Goal: Task Accomplishment & Management: Manage account settings

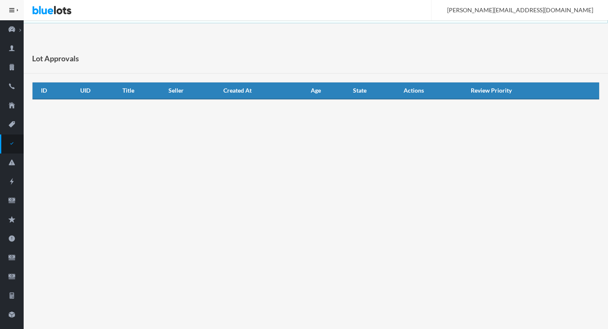
click at [13, 145] on icon "checkmark" at bounding box center [12, 143] width 24 height 8
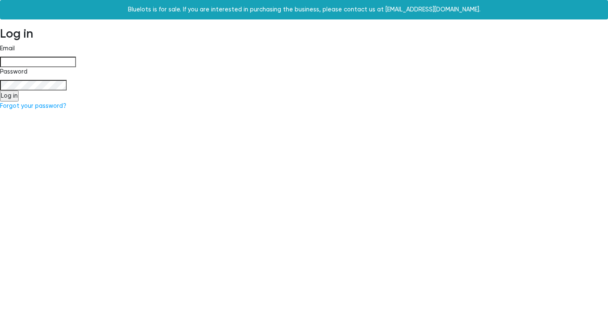
type input "[PERSON_NAME][EMAIL_ADDRESS][DOMAIN_NAME]"
click at [10, 96] on input "Log in" at bounding box center [9, 95] width 19 height 11
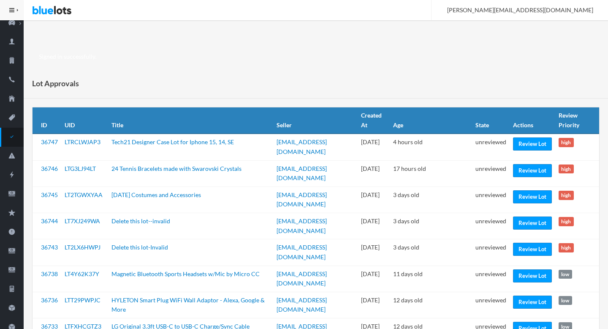
scroll to position [7, 0]
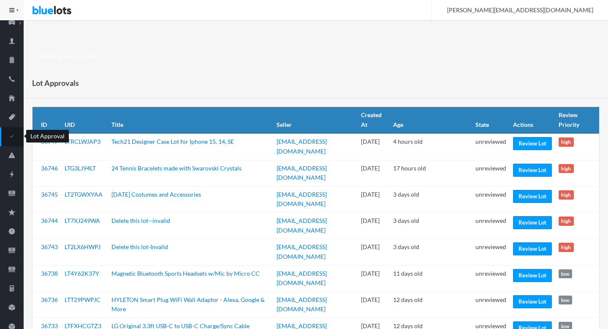
click at [14, 134] on icon "checkmark" at bounding box center [12, 136] width 24 height 8
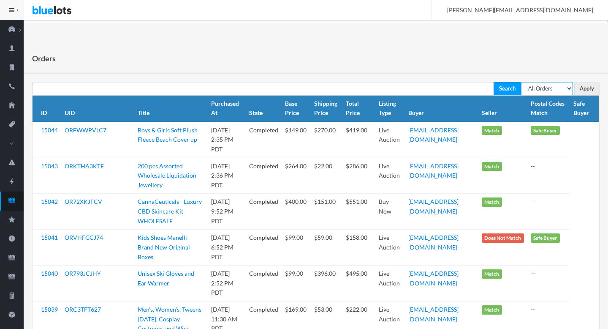
click at [560, 87] on select "All Orders Pending Completed Under review Cancelled" at bounding box center [547, 88] width 52 height 13
select select "pending"
click at [521, 82] on select "All Orders Pending Completed Under review Cancelled" at bounding box center [547, 88] width 52 height 13
click at [587, 87] on input "Apply" at bounding box center [586, 88] width 25 height 13
click at [553, 87] on select "All Orders Pending Completed Under review Cancelled" at bounding box center [547, 88] width 52 height 13
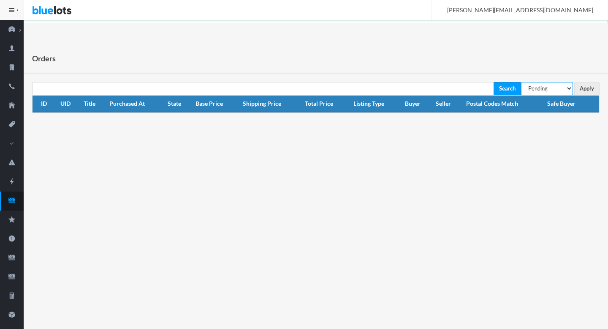
click at [544, 90] on select "All Orders Pending Completed Under review Cancelled" at bounding box center [547, 88] width 52 height 13
select select "under_review"
click at [521, 82] on select "All Orders Pending Completed Under review Cancelled" at bounding box center [547, 88] width 52 height 13
click at [587, 86] on input "Apply" at bounding box center [586, 88] width 25 height 13
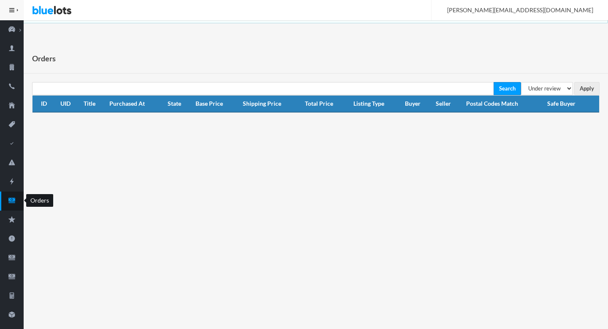
click at [15, 201] on icon "cash" at bounding box center [11, 200] width 7 height 5
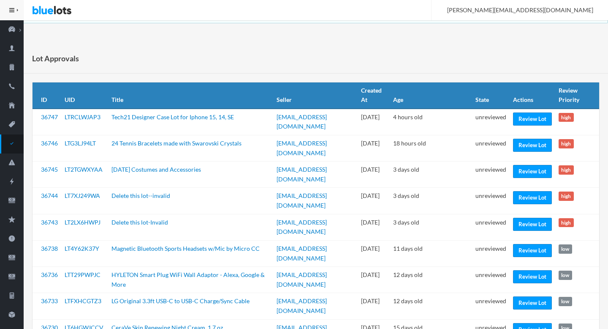
scroll to position [3, 0]
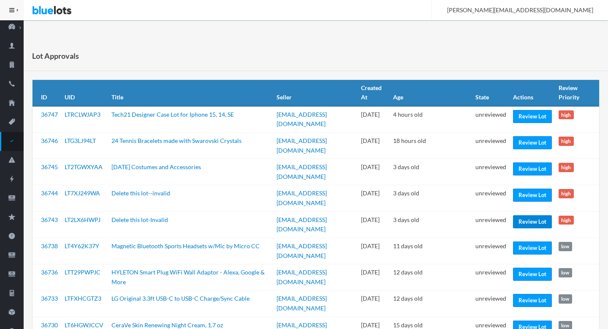
click at [533, 221] on link "Review Lot" at bounding box center [532, 221] width 39 height 13
click at [522, 198] on link "Review Lot" at bounding box center [532, 194] width 39 height 13
click at [521, 167] on link "Review Lot" at bounding box center [532, 168] width 39 height 13
click at [520, 146] on link "Review Lot" at bounding box center [532, 142] width 39 height 13
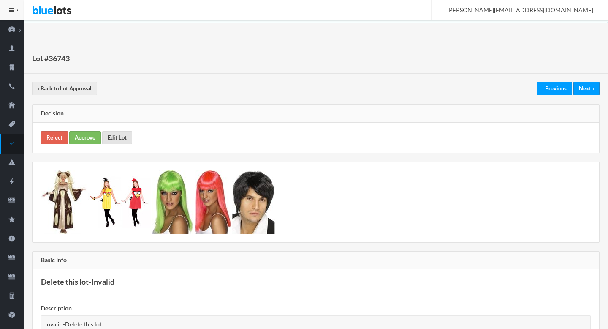
click at [118, 137] on link "Edit Lot" at bounding box center [117, 137] width 30 height 13
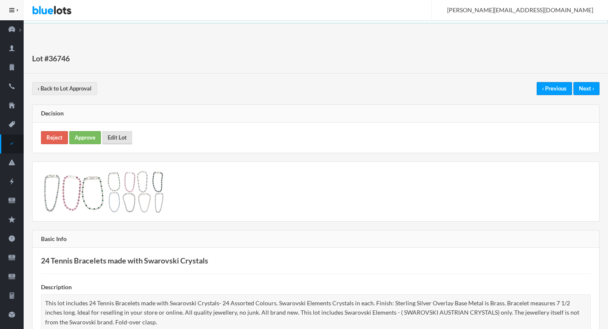
click at [104, 134] on link "Edit Lot" at bounding box center [117, 137] width 30 height 13
click at [87, 134] on link "Approve" at bounding box center [85, 137] width 32 height 13
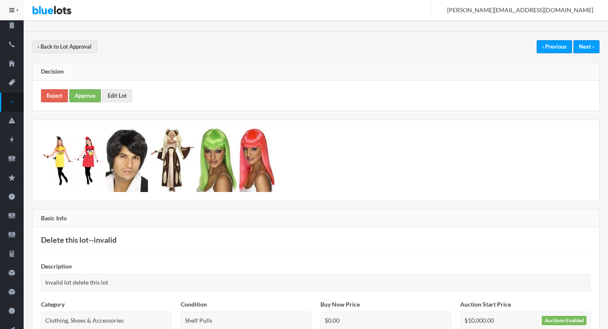
scroll to position [40, 0]
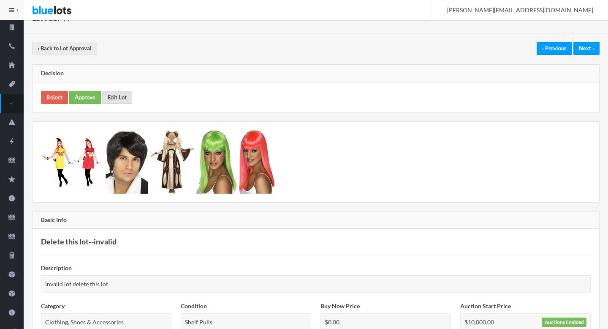
click at [119, 97] on link "Edit Lot" at bounding box center [117, 97] width 30 height 13
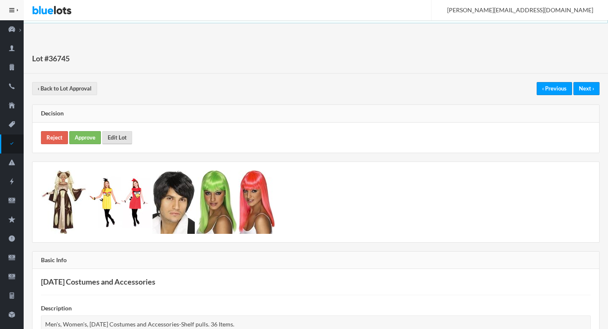
click at [114, 137] on link "Edit Lot" at bounding box center [117, 137] width 30 height 13
click at [92, 136] on link "Approve" at bounding box center [85, 137] width 32 height 13
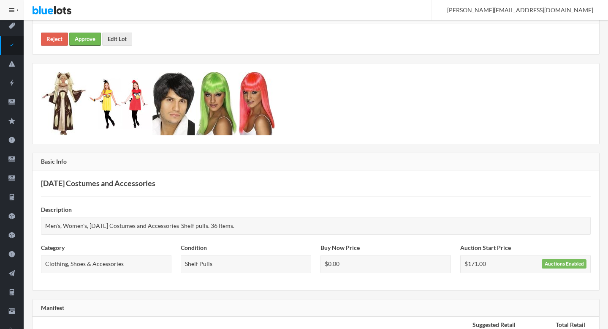
scroll to position [167, 0]
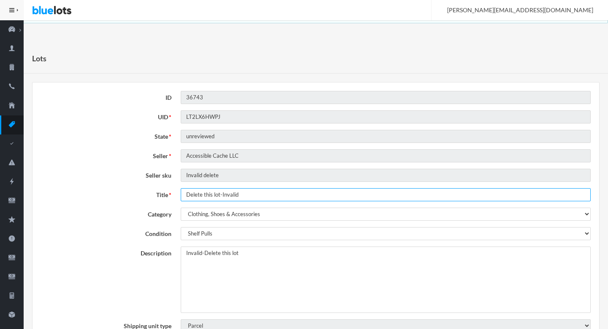
click at [222, 190] on input "Delete this lot-Invalid" at bounding box center [386, 194] width 410 height 13
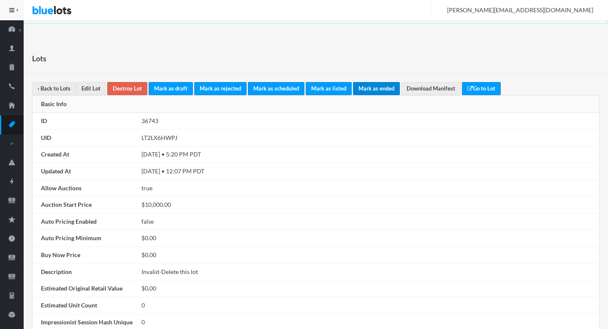
click at [382, 87] on link "Mark as ended" at bounding box center [376, 88] width 47 height 13
click at [377, 87] on link "Mark as ended" at bounding box center [376, 88] width 47 height 13
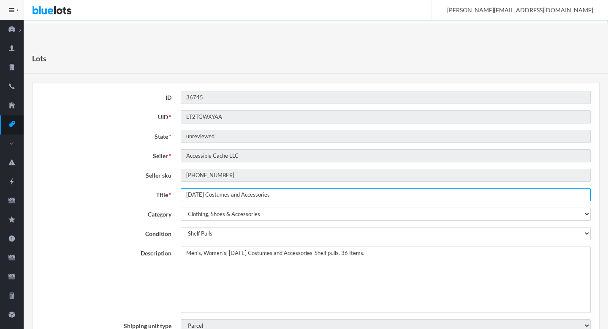
click at [229, 195] on input "Halloween Costumes and Accessories" at bounding box center [386, 194] width 410 height 13
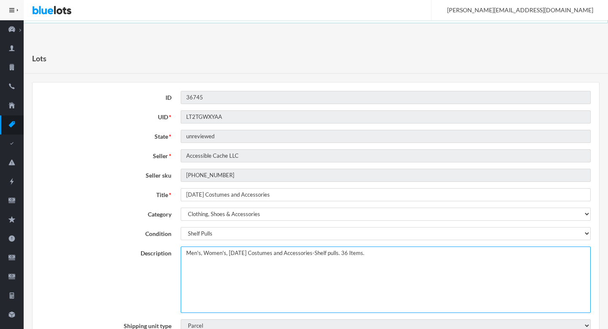
click at [186, 250] on textarea "Men's, Women's, Halloween Costumes and Accessories-Shelf pulls. 36 Items." at bounding box center [386, 279] width 410 height 66
paste textarea "Halloween Costumes and Accessories"
type textarea "This lot includes assorted Halloween Costumes and Accessories. Men's, Women's, …"
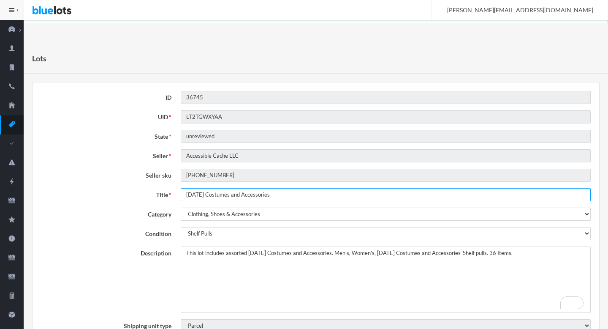
click at [254, 193] on input "Halloween Costumes and Accessories" at bounding box center [386, 194] width 410 height 13
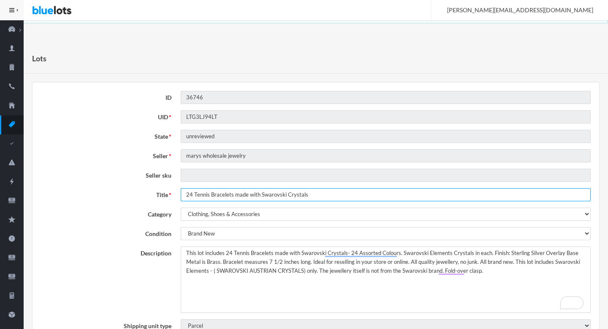
click at [190, 192] on input "24 Tennis Bracelets made with Swarovski Crystals" at bounding box center [386, 194] width 410 height 13
type input "Tennis Bracelets made with Swarovski Crystals"
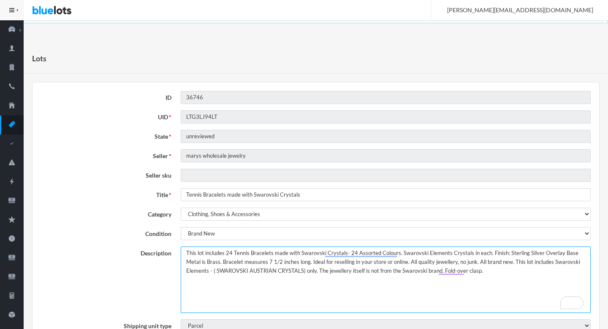
click at [216, 271] on textarea "This lot includes 24 Tennis Bracelets made with Swarovski Crystals- 24 Assorted…" at bounding box center [386, 279] width 410 height 66
type textarea "This lot includes 24 Tennis Bracelets made with Swarovski Crystals- 24 Assorted…"
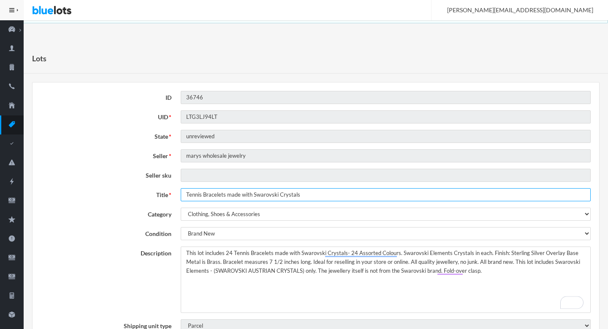
click at [302, 198] on input "Tennis Bracelets made with Swarovski Crystals" at bounding box center [386, 194] width 410 height 13
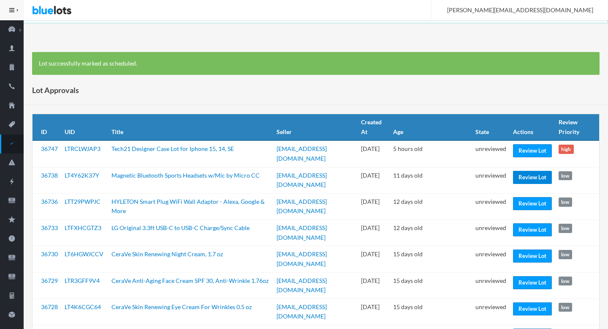
click at [527, 176] on link "Review Lot" at bounding box center [532, 177] width 39 height 13
click at [526, 204] on link "Review Lot" at bounding box center [532, 203] width 39 height 13
click at [522, 228] on link "Review Lot" at bounding box center [532, 229] width 39 height 13
click at [517, 256] on link "Review Lot" at bounding box center [532, 255] width 39 height 13
click at [519, 276] on link "Review Lot" at bounding box center [532, 282] width 39 height 13
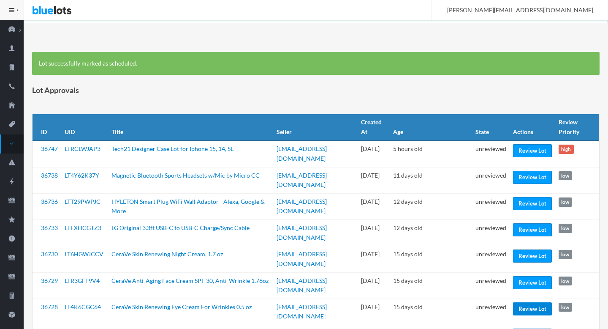
click at [519, 302] on link "Review Lot" at bounding box center [532, 308] width 39 height 13
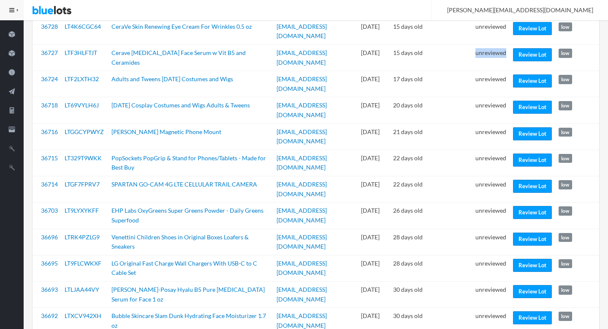
scroll to position [280, 0]
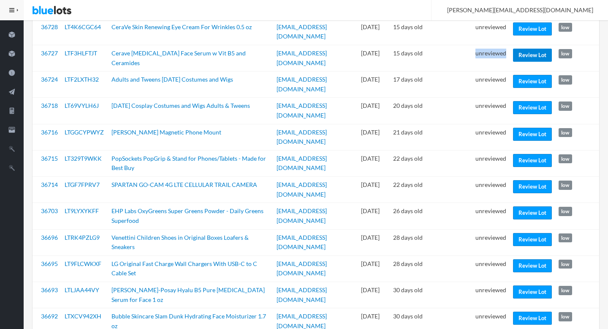
click at [532, 49] on link "Review Lot" at bounding box center [532, 55] width 39 height 13
click at [526, 75] on link "Review Lot" at bounding box center [532, 81] width 39 height 13
click at [521, 101] on link "Review Lot" at bounding box center [532, 107] width 39 height 13
click at [526, 206] on link "Review Lot" at bounding box center [532, 212] width 39 height 13
click at [520, 233] on link "Review Lot" at bounding box center [532, 239] width 39 height 13
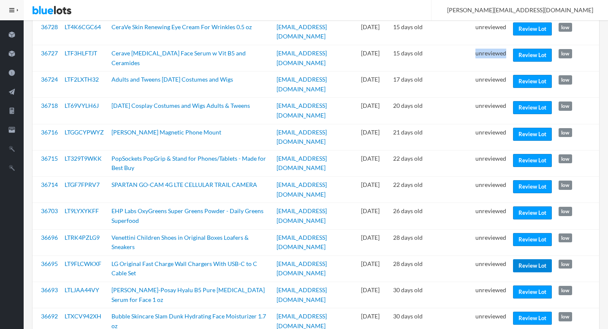
click at [533, 259] on link "Review Lot" at bounding box center [532, 265] width 39 height 13
click at [531, 285] on link "Review Lot" at bounding box center [532, 291] width 39 height 13
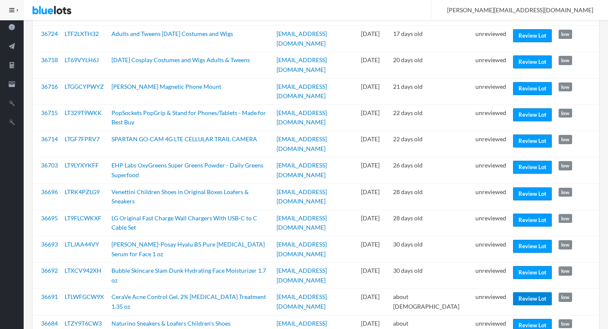
scroll to position [325, 0]
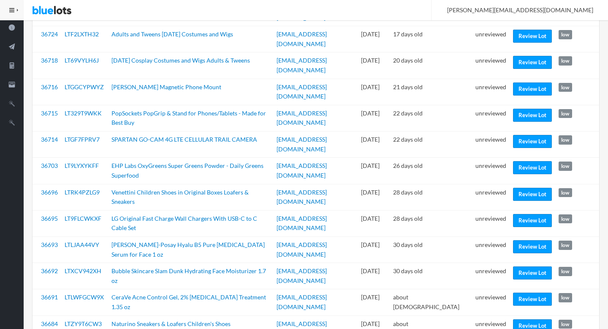
click at [486, 315] on td "unreviewed" at bounding box center [491, 328] width 38 height 26
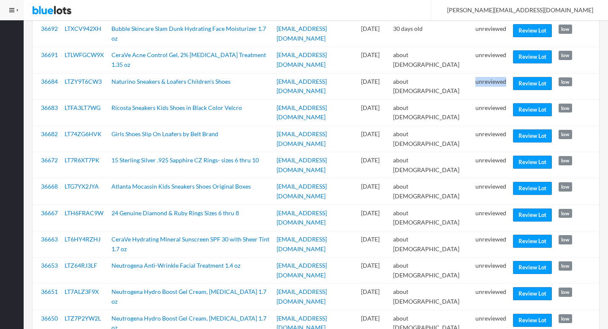
scroll to position [568, 0]
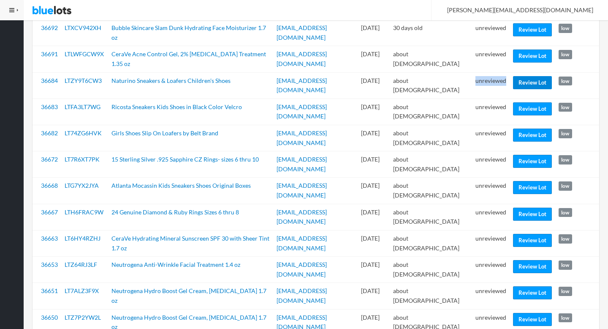
click at [527, 76] on link "Review Lot" at bounding box center [532, 82] width 39 height 13
click at [527, 128] on link "Review Lot" at bounding box center [532, 134] width 39 height 13
click at [527, 155] on link "Review Lot" at bounding box center [532, 161] width 39 height 13
click at [530, 207] on link "Review Lot" at bounding box center [532, 213] width 39 height 13
click at [528, 260] on link "Review Lot" at bounding box center [532, 266] width 39 height 13
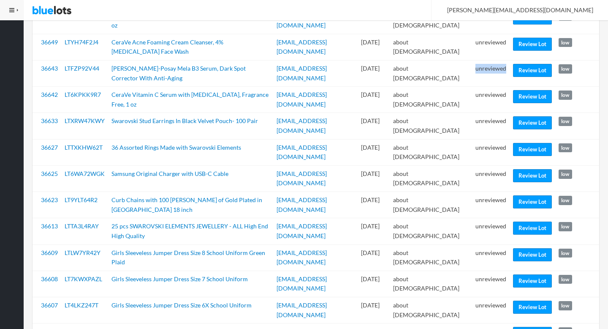
scroll to position [872, 0]
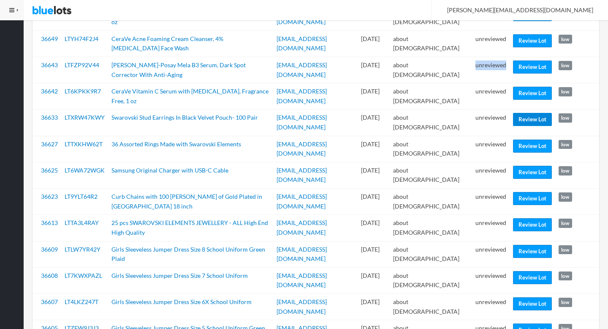
click at [527, 113] on link "Review Lot" at bounding box center [532, 119] width 39 height 13
click at [520, 192] on link "Review Lot" at bounding box center [532, 198] width 39 height 13
click at [528, 244] on link "Review Lot" at bounding box center [532, 250] width 39 height 13
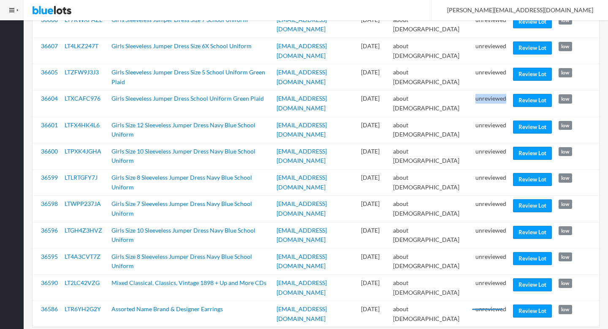
scroll to position [1131, 0]
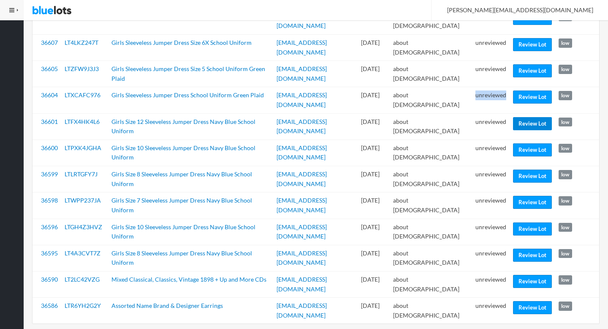
click at [527, 117] on link "Review Lot" at bounding box center [532, 123] width 39 height 13
click at [529, 222] on link "Review Lot" at bounding box center [532, 228] width 39 height 13
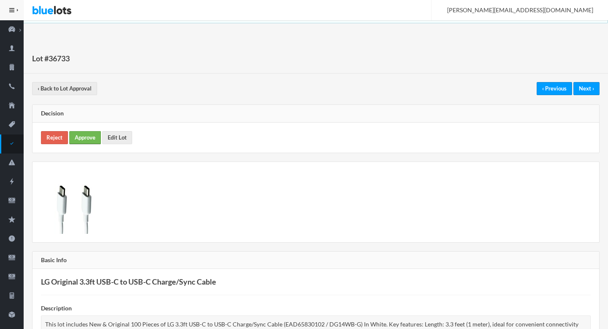
click at [87, 138] on link "Approve" at bounding box center [85, 137] width 32 height 13
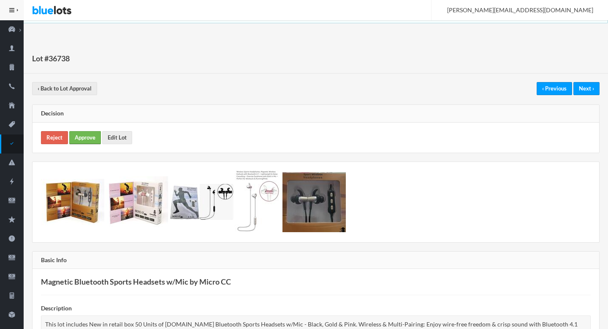
click at [82, 139] on link "Approve" at bounding box center [85, 137] width 32 height 13
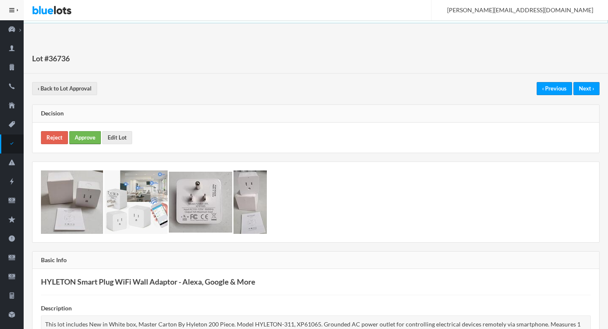
click at [93, 136] on link "Approve" at bounding box center [85, 137] width 32 height 13
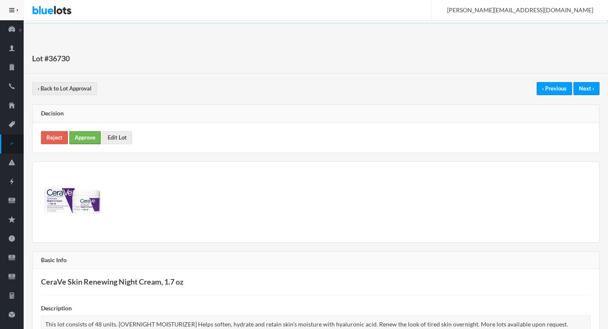
click at [84, 137] on link "Approve" at bounding box center [85, 137] width 32 height 13
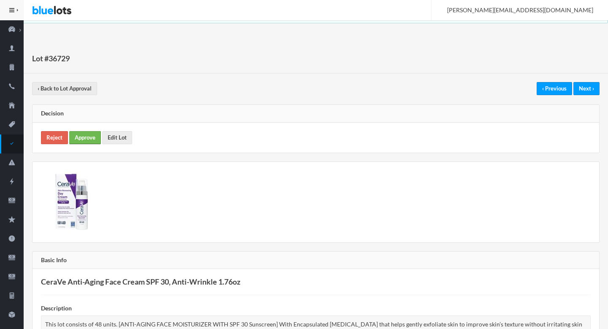
click at [83, 133] on link "Approve" at bounding box center [85, 137] width 32 height 13
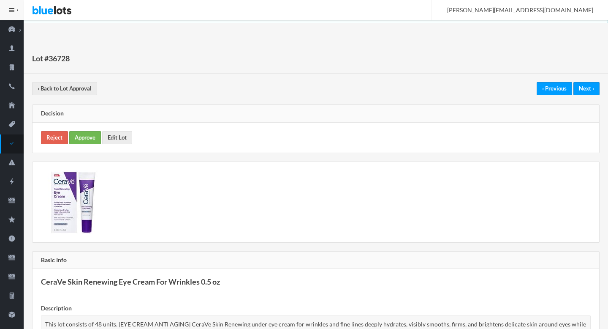
click at [81, 136] on link "Approve" at bounding box center [85, 137] width 32 height 13
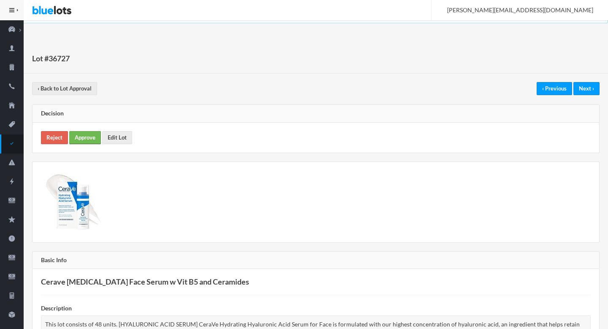
click at [93, 141] on link "Approve" at bounding box center [85, 137] width 32 height 13
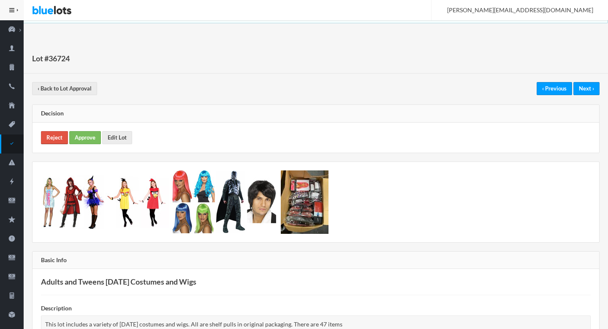
click at [53, 139] on link "Reject" at bounding box center [54, 137] width 27 height 13
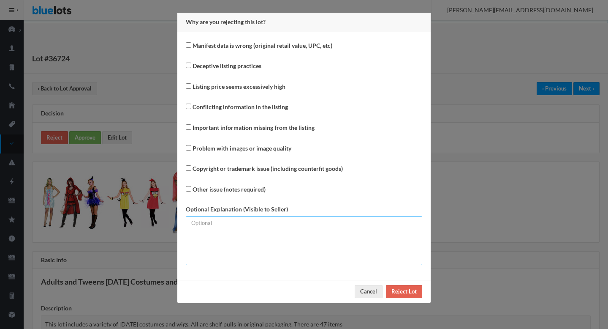
click at [227, 237] on textarea at bounding box center [304, 240] width 236 height 49
type textarea "Mismatched number of units."
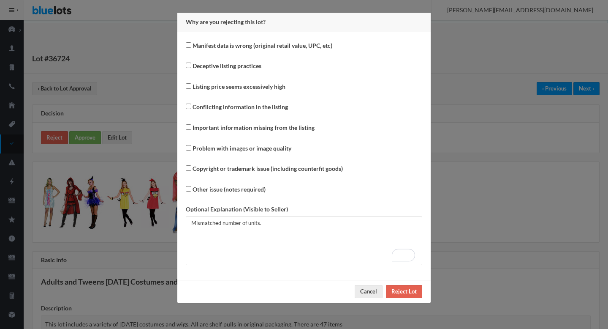
click at [215, 187] on label "Other issue (notes required)" at bounding box center [229, 190] width 73 height 10
click at [191, 187] on input "Other issue (notes required)" at bounding box center [188, 188] width 5 height 5
checkbox input "true"
click at [516, 204] on div "Why are you rejecting this lot? Manifest data is wrong (original retail value, …" at bounding box center [304, 164] width 608 height 329
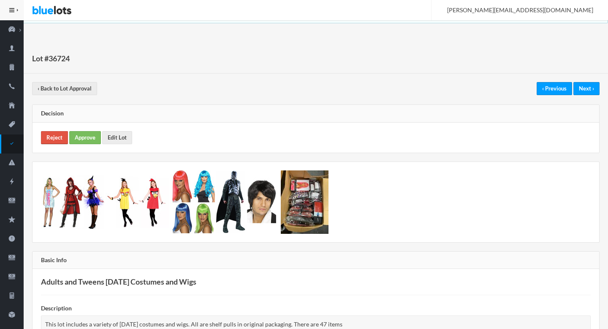
click at [49, 137] on link "Reject" at bounding box center [54, 137] width 27 height 13
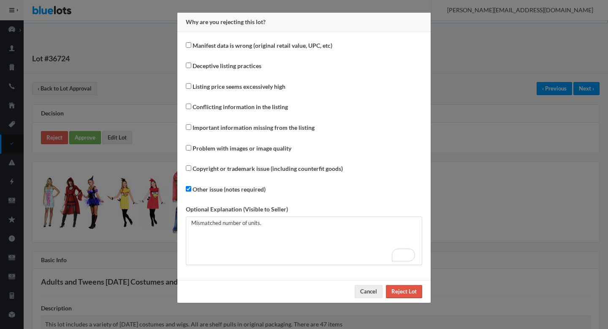
click at [410, 289] on input "Reject Lot" at bounding box center [404, 291] width 36 height 13
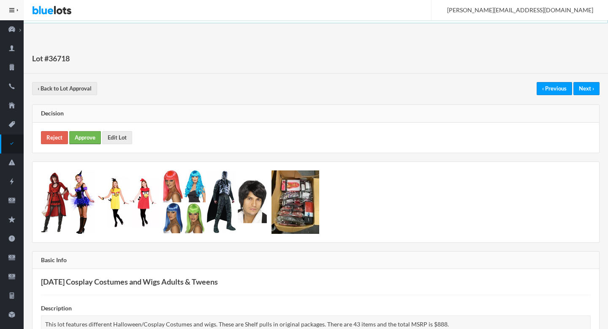
click at [89, 140] on link "Approve" at bounding box center [85, 137] width 32 height 13
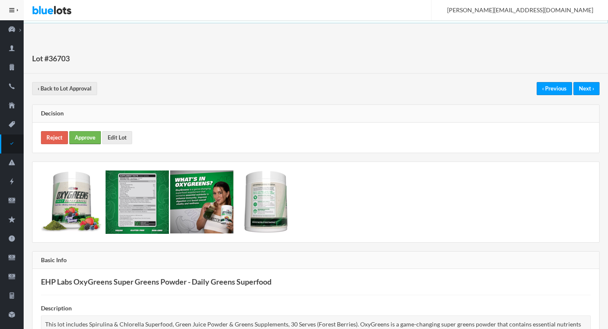
click at [84, 138] on link "Approve" at bounding box center [85, 137] width 32 height 13
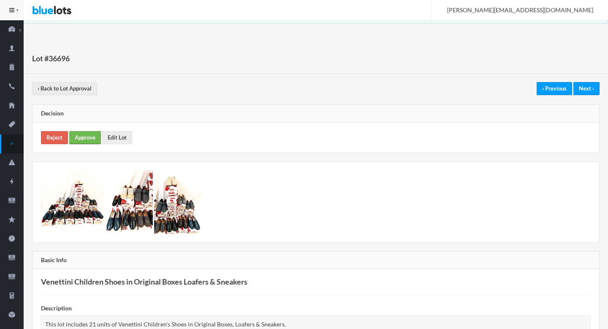
click at [73, 131] on link "Approve" at bounding box center [85, 137] width 32 height 13
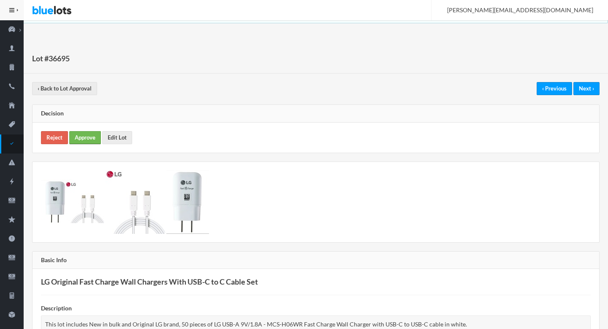
click at [80, 134] on link "Approve" at bounding box center [85, 137] width 32 height 13
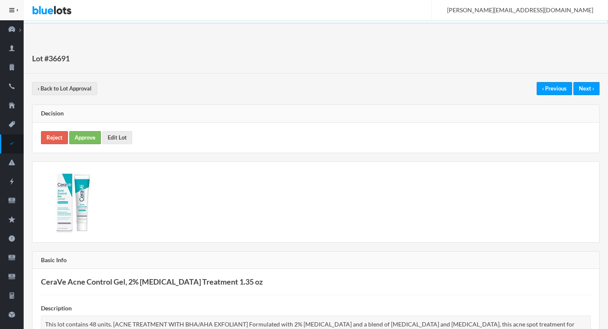
click at [75, 152] on div "Reject Approve Edit Lot" at bounding box center [316, 137] width 567 height 30
click at [76, 140] on link "Approve" at bounding box center [85, 137] width 32 height 13
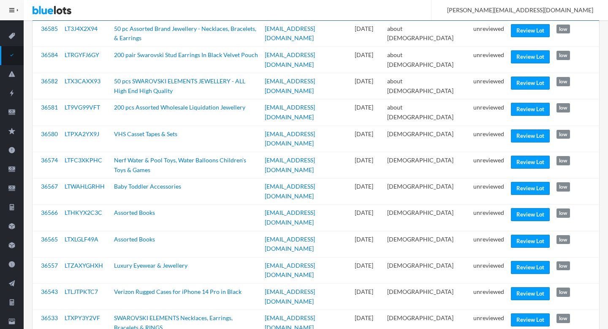
scroll to position [89, 0]
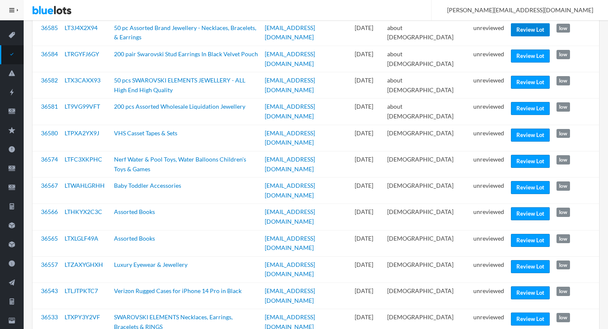
click at [538, 29] on link "Review Lot" at bounding box center [530, 29] width 39 height 13
click at [533, 207] on link "Review Lot" at bounding box center [530, 213] width 39 height 13
click at [527, 260] on link "Review Lot" at bounding box center [530, 266] width 39 height 13
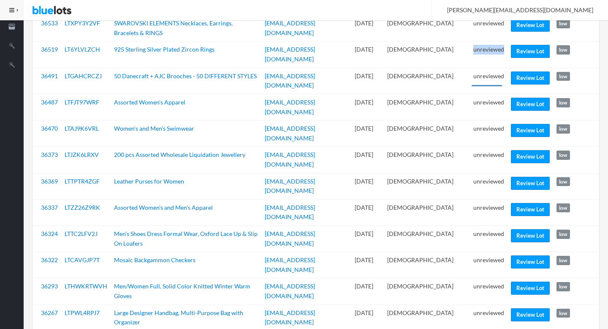
scroll to position [383, 0]
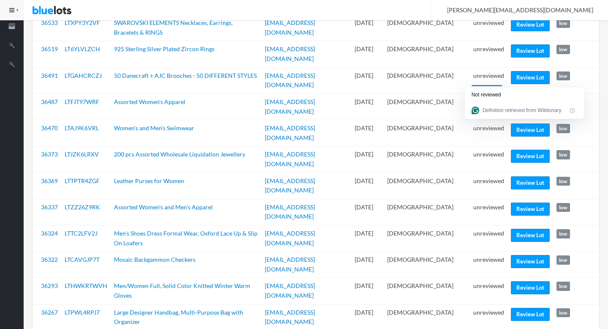
click at [492, 67] on td "unreviewed" at bounding box center [489, 80] width 38 height 26
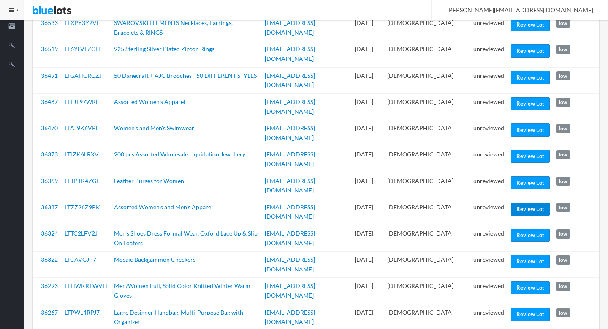
click at [542, 202] on link "Review Lot" at bounding box center [530, 208] width 39 height 13
click at [537, 255] on link "Review Lot" at bounding box center [530, 261] width 39 height 13
click at [529, 281] on link "Review Lot" at bounding box center [530, 287] width 39 height 13
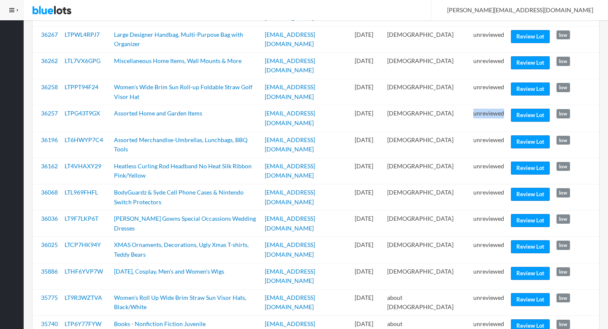
scroll to position [661, 0]
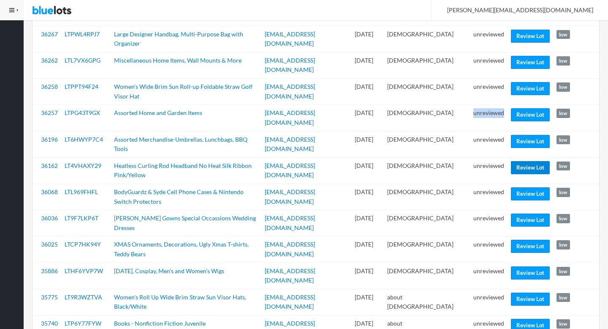
click at [528, 161] on link "Review Lot" at bounding box center [530, 167] width 39 height 13
click at [525, 187] on link "Review Lot" at bounding box center [530, 193] width 39 height 13
click at [534, 292] on link "Review Lot" at bounding box center [530, 298] width 39 height 13
click at [519, 292] on link "Review Lot" at bounding box center [530, 298] width 39 height 13
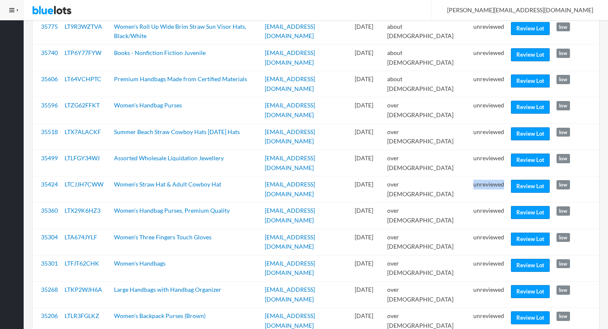
scroll to position [937, 0]
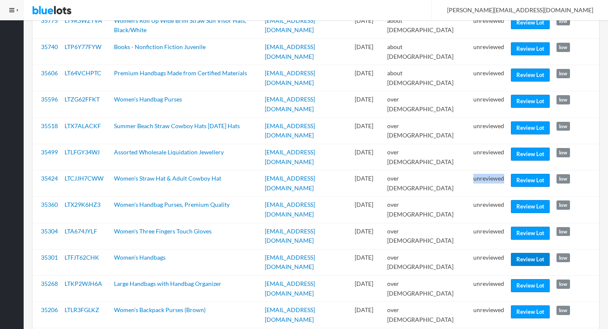
click at [534, 253] on link "Review Lot" at bounding box center [530, 259] width 39 height 13
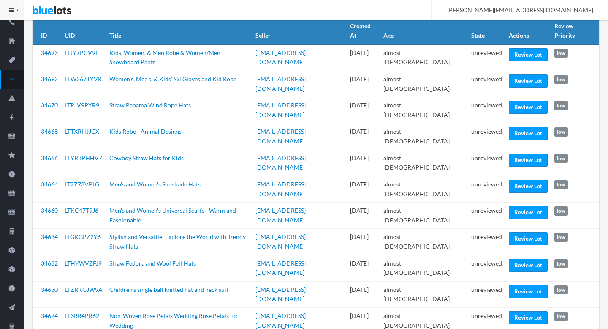
scroll to position [65, 0]
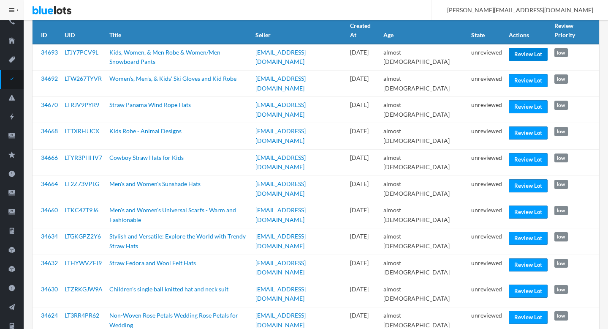
click at [522, 48] on link "Review Lot" at bounding box center [528, 54] width 39 height 13
click at [524, 126] on link "Review Lot" at bounding box center [528, 132] width 39 height 13
click at [524, 205] on link "Review Lot" at bounding box center [528, 211] width 39 height 13
click at [525, 284] on link "Review Lot" at bounding box center [528, 290] width 39 height 13
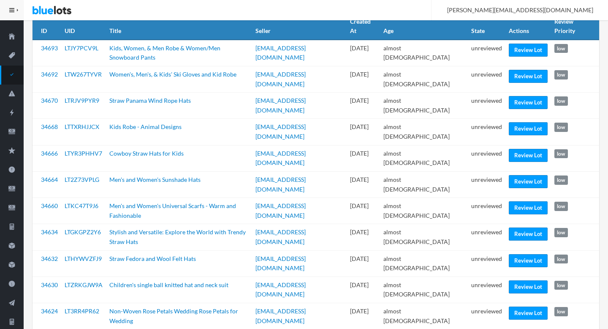
click at [499, 276] on td "unreviewed" at bounding box center [487, 289] width 38 height 26
click at [487, 276] on td "unreviewed" at bounding box center [487, 289] width 38 height 26
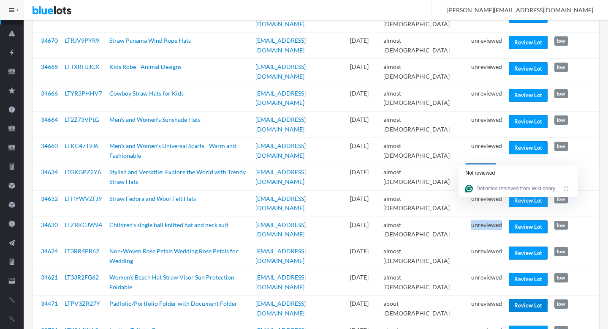
click at [514, 299] on link "Review Lot" at bounding box center [528, 305] width 39 height 13
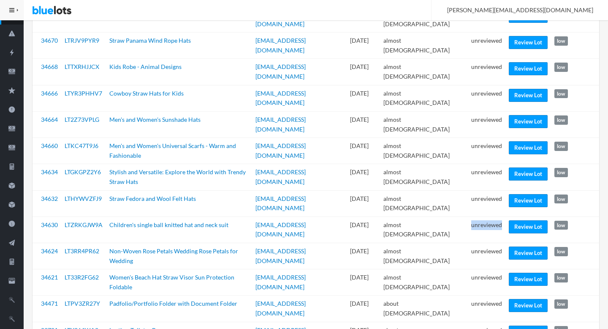
click at [522, 325] on link "Review Lot" at bounding box center [528, 331] width 39 height 13
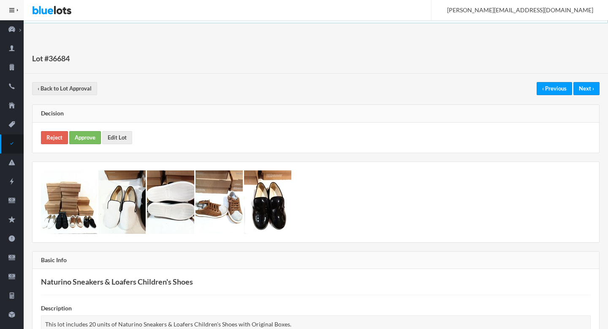
click at [91, 145] on div "Reject Approve Edit Lot" at bounding box center [316, 137] width 567 height 30
click at [85, 138] on link "Approve" at bounding box center [85, 137] width 32 height 13
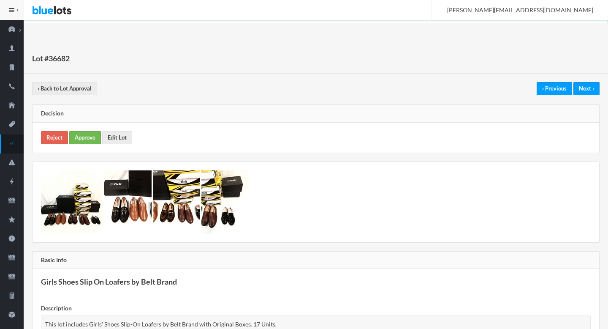
click at [83, 134] on link "Approve" at bounding box center [85, 137] width 32 height 13
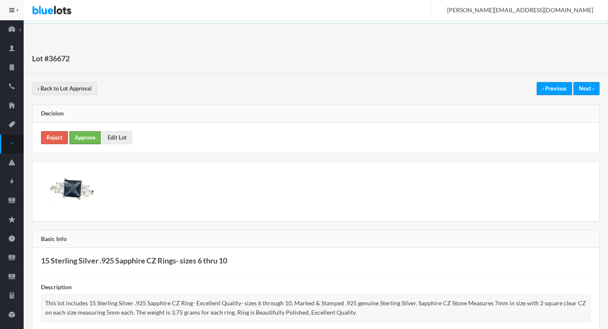
click at [86, 137] on link "Approve" at bounding box center [85, 137] width 32 height 13
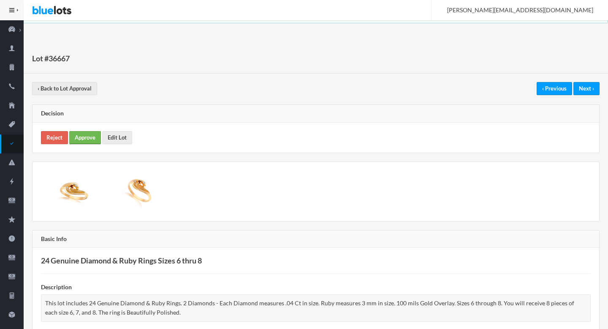
click at [84, 136] on link "Approve" at bounding box center [85, 137] width 32 height 13
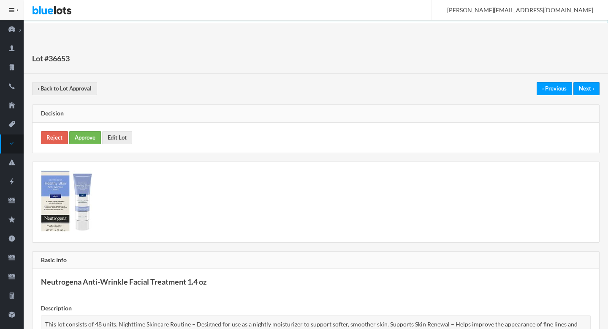
click at [91, 132] on link "Approve" at bounding box center [85, 137] width 32 height 13
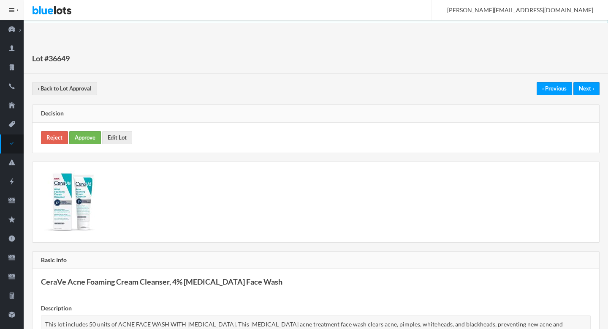
click at [85, 134] on link "Approve" at bounding box center [85, 137] width 32 height 13
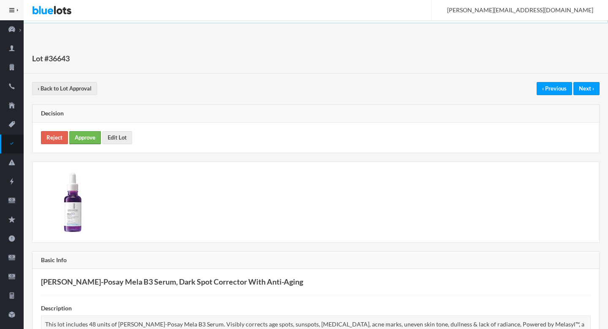
click at [90, 136] on link "Approve" at bounding box center [85, 137] width 32 height 13
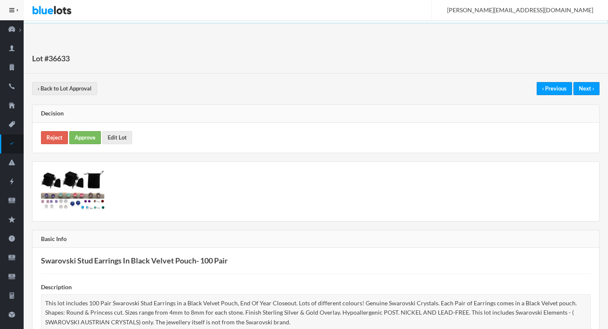
click at [89, 144] on div "Reject Approve Edit Lot" at bounding box center [316, 137] width 567 height 30
click at [88, 138] on link "Approve" at bounding box center [85, 137] width 32 height 13
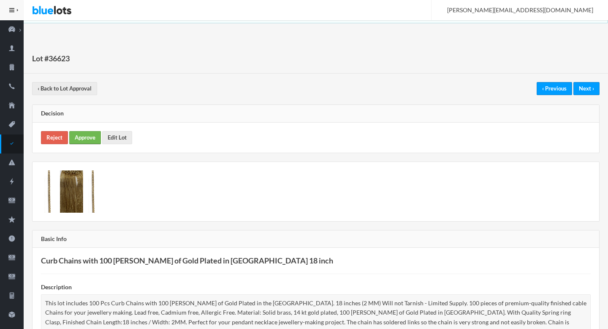
click at [89, 135] on link "Approve" at bounding box center [85, 137] width 32 height 13
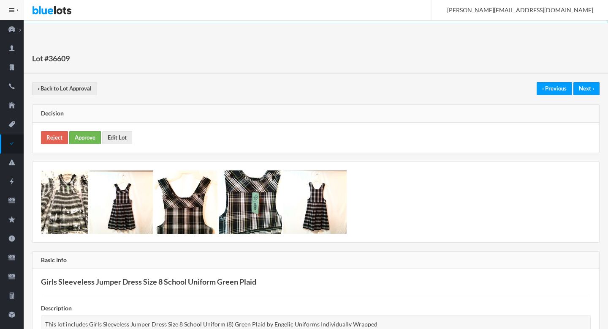
click at [78, 138] on link "Approve" at bounding box center [85, 137] width 32 height 13
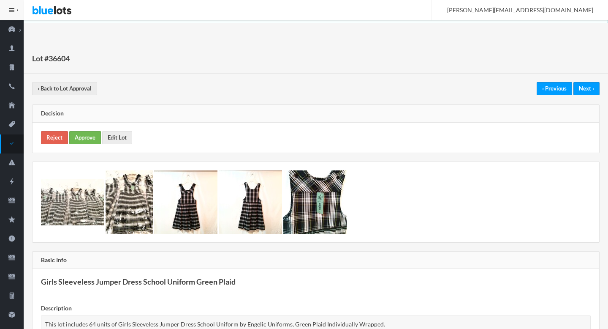
click at [86, 141] on link "Approve" at bounding box center [85, 137] width 32 height 13
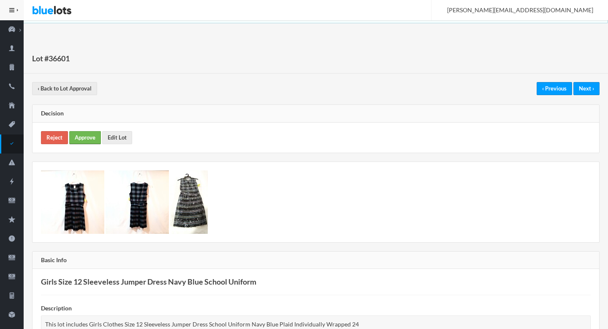
click at [86, 133] on link "Approve" at bounding box center [85, 137] width 32 height 13
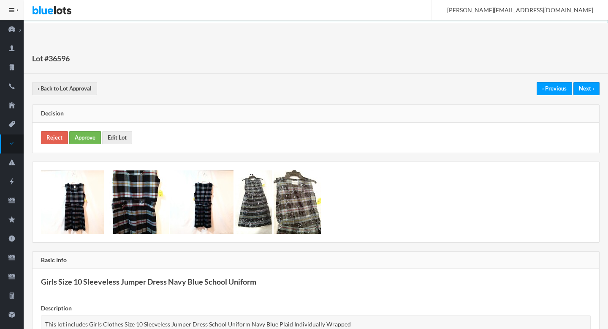
click at [80, 136] on link "Approve" at bounding box center [85, 137] width 32 height 13
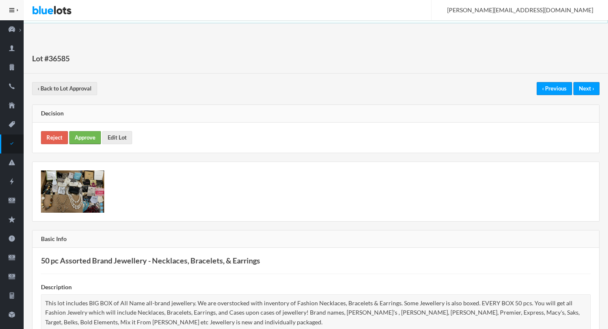
click at [88, 136] on link "Approve" at bounding box center [85, 137] width 32 height 13
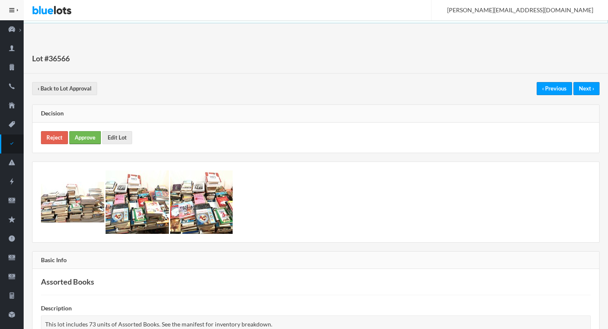
click at [93, 137] on link "Approve" at bounding box center [85, 137] width 32 height 13
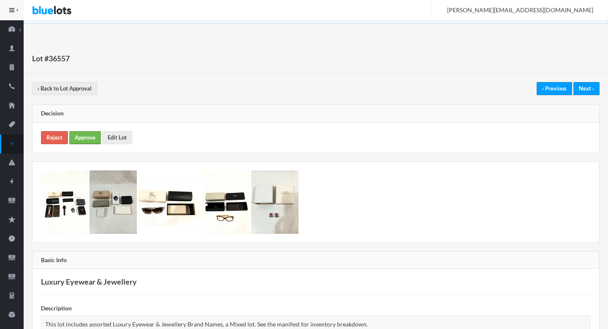
click at [86, 137] on link "Approve" at bounding box center [85, 137] width 32 height 13
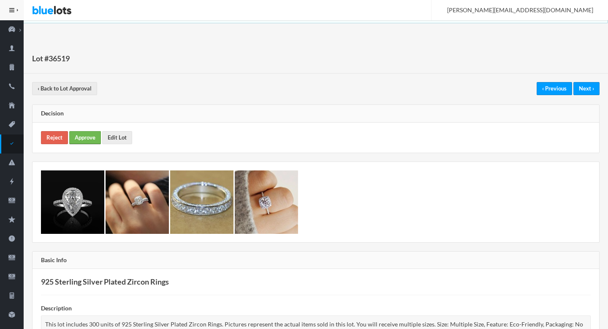
click at [88, 137] on link "Approve" at bounding box center [85, 137] width 32 height 13
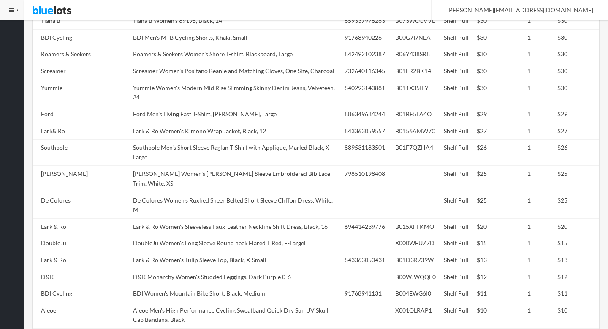
scroll to position [1187, 0]
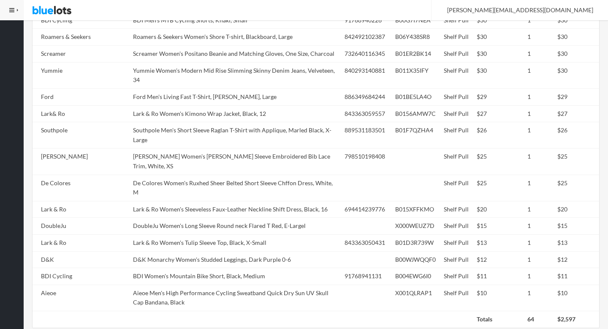
click at [163, 88] on td "Ford Men's Living Fast T-Shirt, Heather, Large" at bounding box center [236, 96] width 212 height 17
copy tr "Ford Men's Living Fast T-Shirt, Heather, Large"
click at [209, 217] on td "DoubleJu Women's Long Sleeve Round neck Flared T Red, E-Largel" at bounding box center [236, 225] width 212 height 17
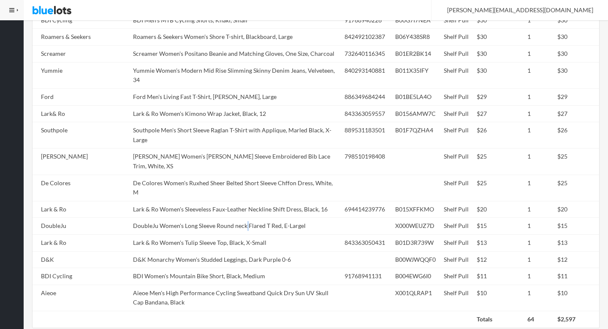
click at [209, 217] on td "DoubleJu Women's Long Sleeve Round neck Flared T Red, E-Largel" at bounding box center [236, 225] width 212 height 17
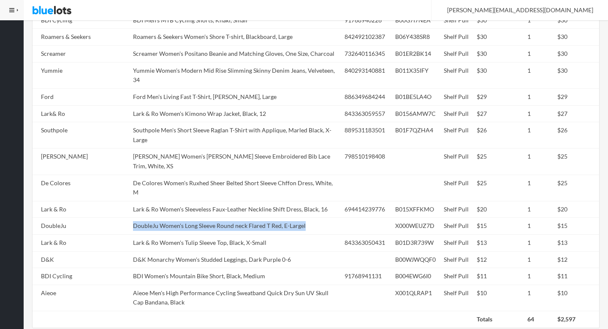
click at [209, 217] on td "DoubleJu Women's Long Sleeve Round neck Flared T Red, E-Largel" at bounding box center [236, 225] width 212 height 17
copy tr "DoubleJu Women's Long Sleeve Round neck Flared T Red, E-Largel"
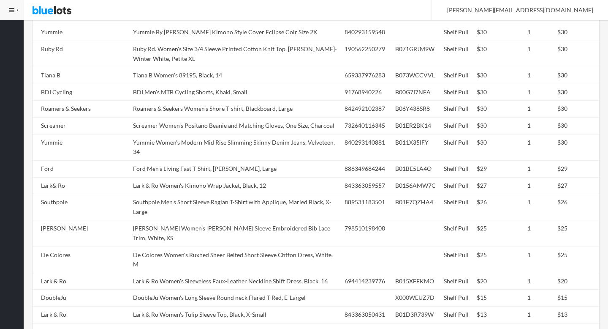
scroll to position [1108, 0]
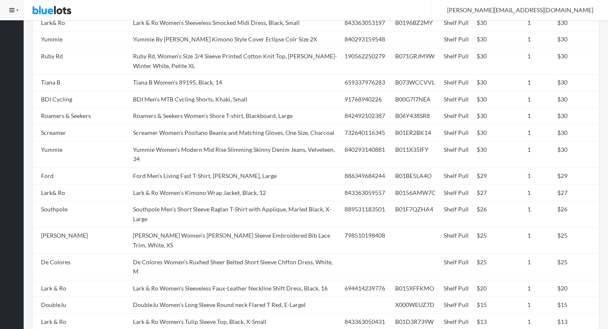
click at [197, 141] on td "Yummie Women's Modern Mid Rise Slimming Skinny Denim Jeans, Velveteen, 34" at bounding box center [236, 154] width 212 height 26
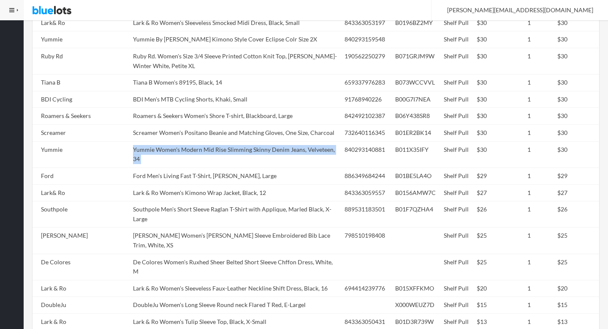
click at [197, 141] on td "Yummie Women's Modern Mid Rise Slimming Skinny Denim Jeans, Velveteen, 34" at bounding box center [236, 154] width 212 height 26
copy tr "Yummie Women's Modern Mid Rise Slimming Skinny Denim Jeans, Velveteen, 34"
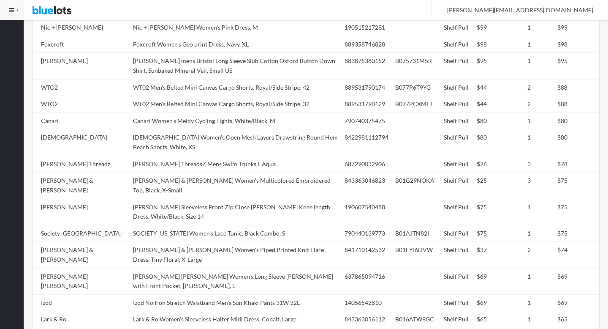
scroll to position [441, 0]
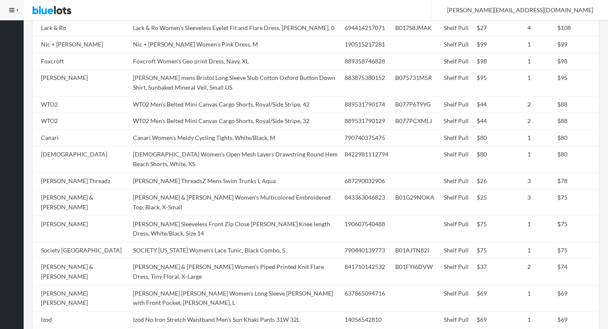
click at [131, 141] on td "Canari Women's Meldy Cycling Tights, White/Black, M" at bounding box center [236, 137] width 212 height 17
copy tr "Canari Women's Meldy Cycling Tights, White/Black, M"
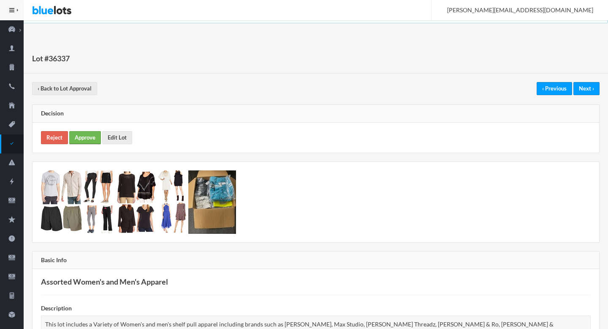
click at [84, 132] on link "Approve" at bounding box center [85, 137] width 32 height 13
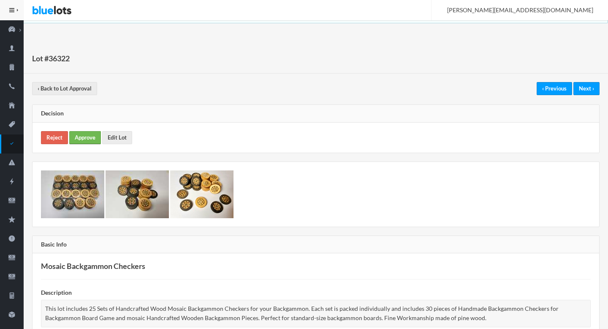
click at [90, 140] on link "Approve" at bounding box center [85, 137] width 32 height 13
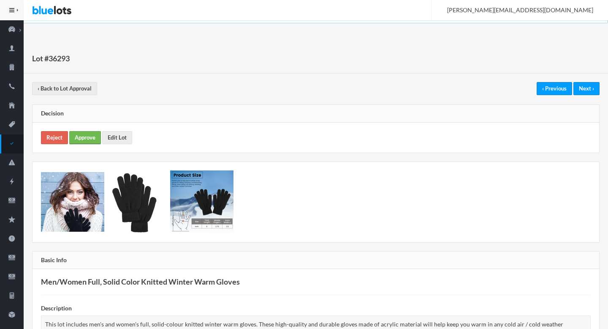
click at [81, 134] on link "Approve" at bounding box center [85, 137] width 32 height 13
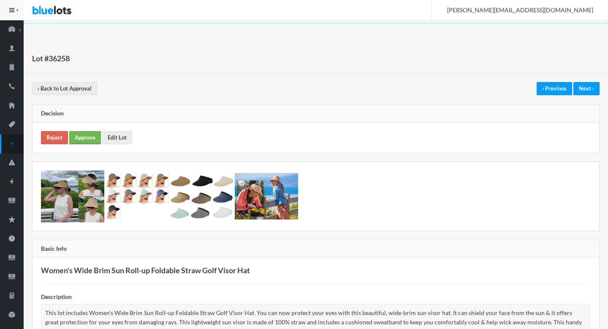
click at [80, 136] on link "Approve" at bounding box center [85, 137] width 32 height 13
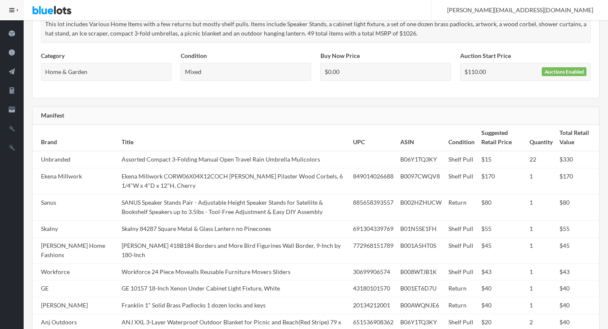
scroll to position [336, 0]
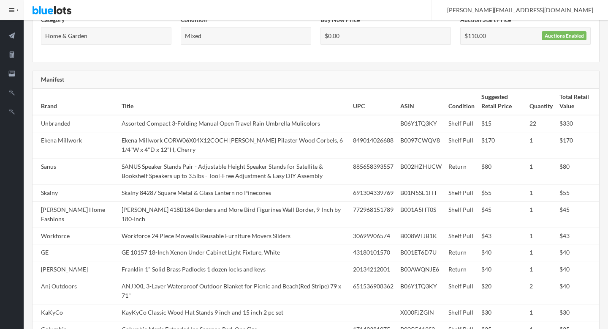
click at [207, 160] on td "SANUS Speaker Stands Pair - Adjustable Height Speaker Stands for Satellite & Bo…" at bounding box center [233, 171] width 231 height 26
copy td "SANUS"
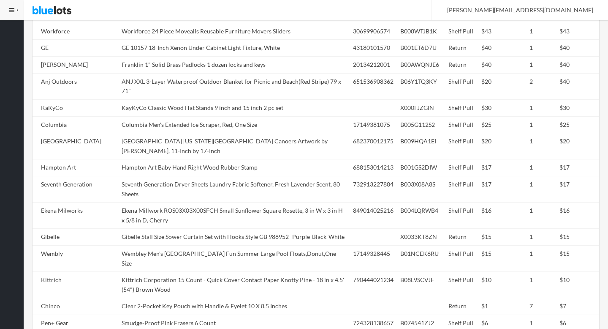
scroll to position [570, 0]
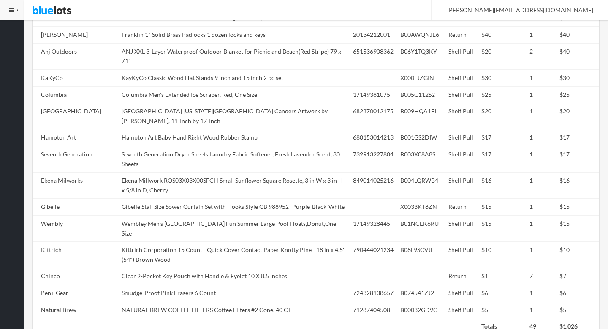
click at [207, 160] on td "Seventh Generation Dryer Sheets Laundry Fabric Softener, Fresh Lavender Scent, …" at bounding box center [233, 159] width 231 height 26
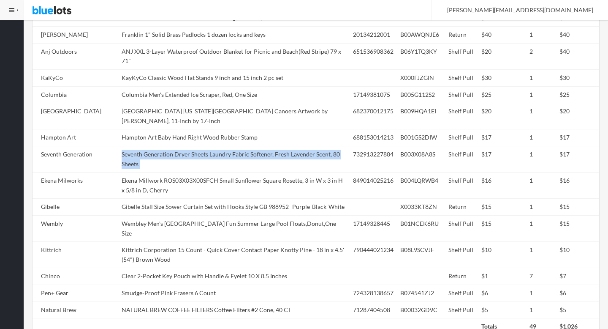
click at [207, 160] on td "Seventh Generation Dryer Sheets Laundry Fabric Softener, Fresh Lavender Scent, …" at bounding box center [233, 159] width 231 height 26
copy tr "Seventh Generation Dryer Sheets Laundry Fabric Softener, Fresh Lavender Scent, …"
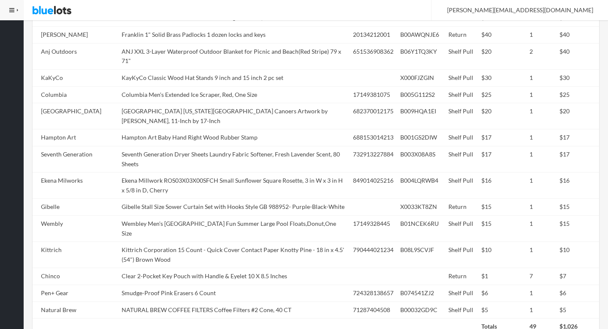
scroll to position [635, 0]
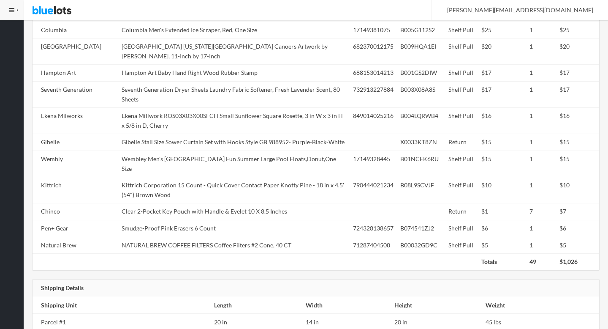
click at [207, 177] on td "Kittrich Corporation 15 Count - Quick Cover Contact Paper Knotty Pine - 18 in x…" at bounding box center [233, 190] width 231 height 26
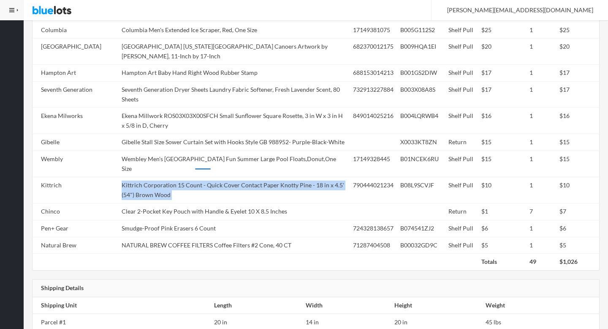
click at [207, 177] on td "Kittrich Corporation 15 Count - Quick Cover Contact Paper Knotty Pine - 18 in x…" at bounding box center [233, 190] width 231 height 26
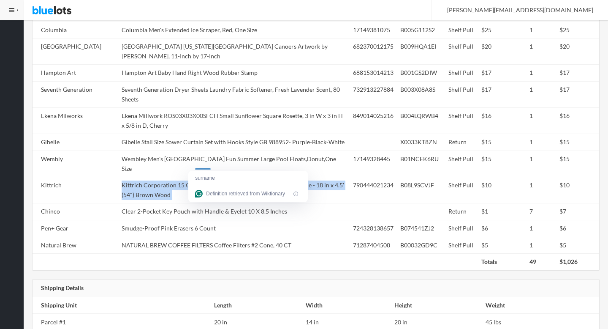
copy tr "Kittrich Corporation 15 Count - Quick Cover Contact Paper Knotty Pine - 18 in x…"
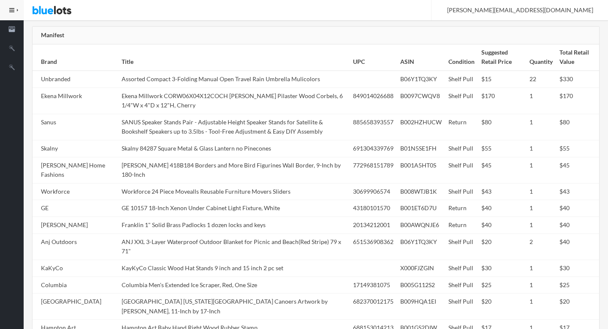
scroll to position [0, 0]
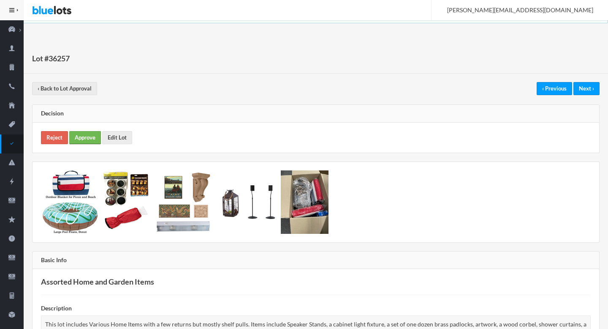
click at [90, 133] on link "Approve" at bounding box center [85, 137] width 32 height 13
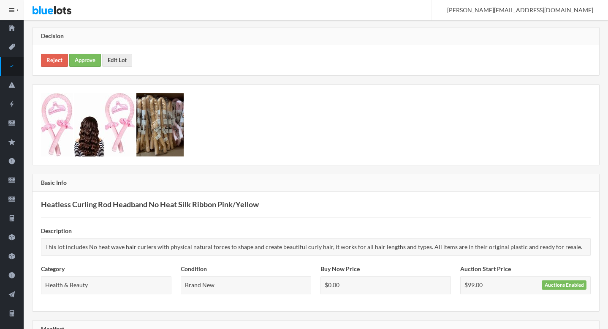
scroll to position [79, 0]
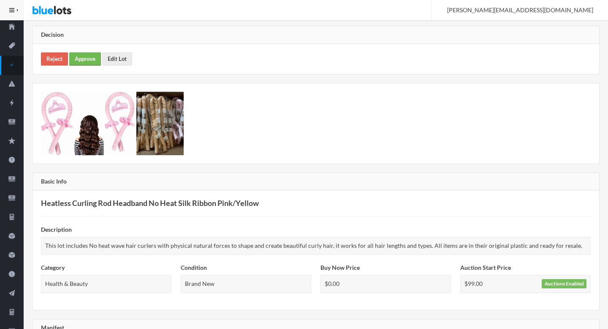
click at [97, 60] on link "Approve" at bounding box center [85, 58] width 32 height 13
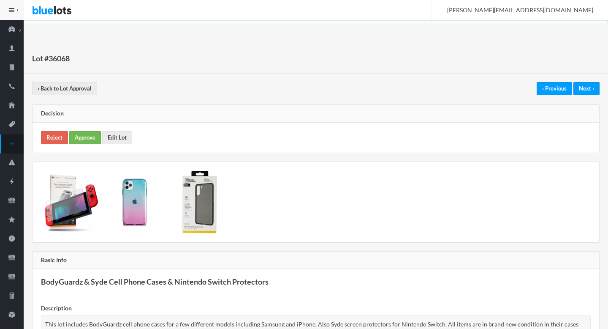
click at [90, 137] on link "Approve" at bounding box center [85, 137] width 32 height 13
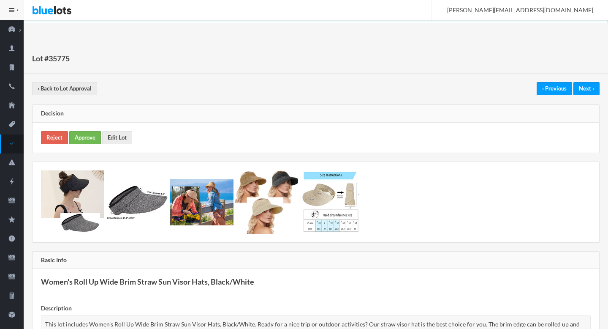
click at [78, 141] on link "Approve" at bounding box center [85, 137] width 32 height 13
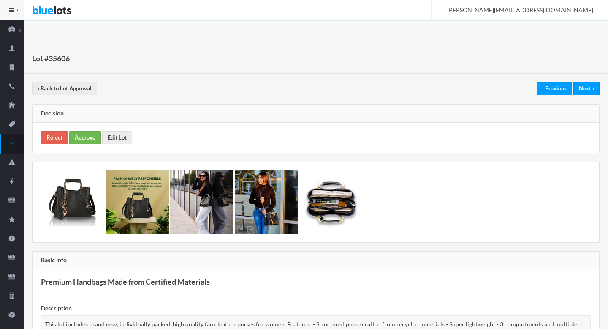
click at [81, 141] on link "Approve" at bounding box center [85, 137] width 32 height 13
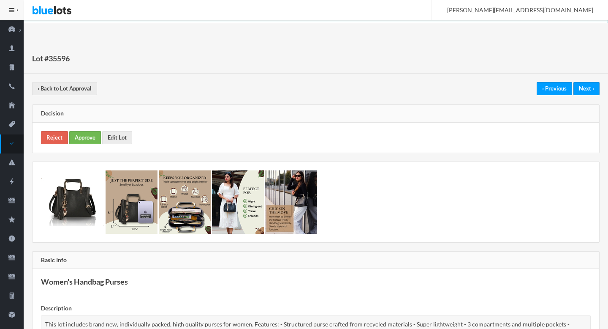
click at [84, 143] on link "Approve" at bounding box center [85, 137] width 32 height 13
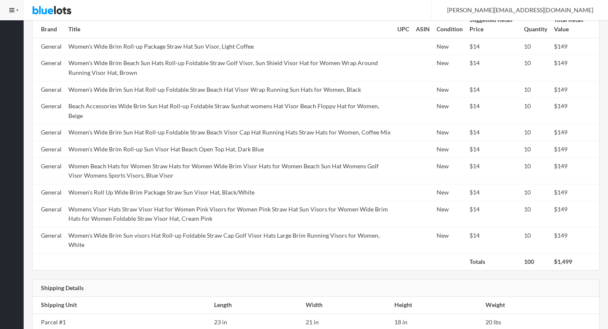
scroll to position [441, 0]
click at [156, 162] on td "Women Beach Hats for Women Straw Hats for Women Wide Brim Visor Hats for Women …" at bounding box center [229, 171] width 329 height 26
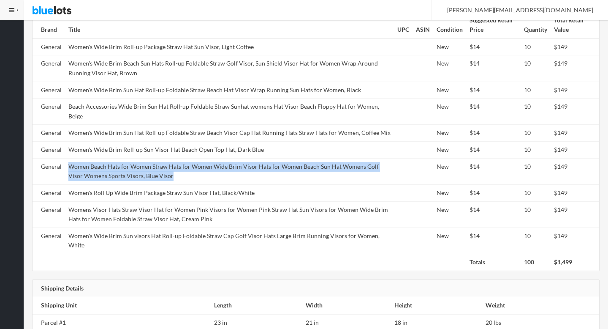
click at [156, 162] on td "Women Beach Hats for Women Straw Hats for Women Wide Brim Visor Hats for Women …" at bounding box center [229, 171] width 329 height 26
copy tr "Women Beach Hats for Women Straw Hats for Women Wide Brim Visor Hats for Women …"
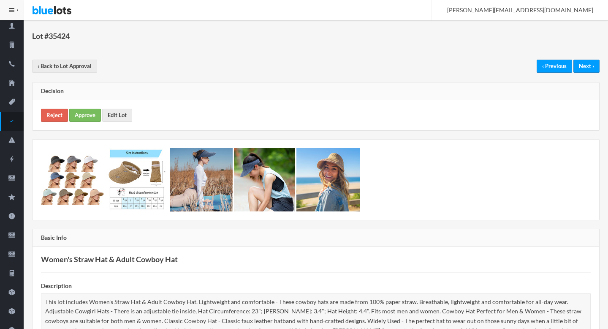
scroll to position [0, 0]
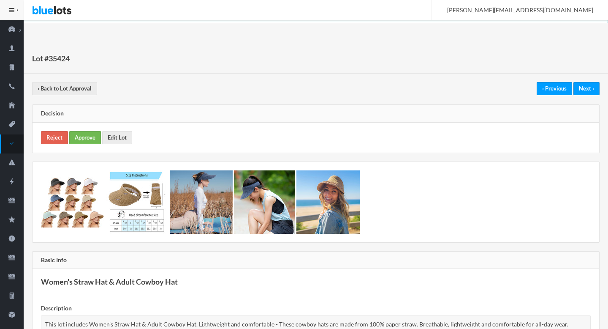
click at [86, 138] on link "Approve" at bounding box center [85, 137] width 32 height 13
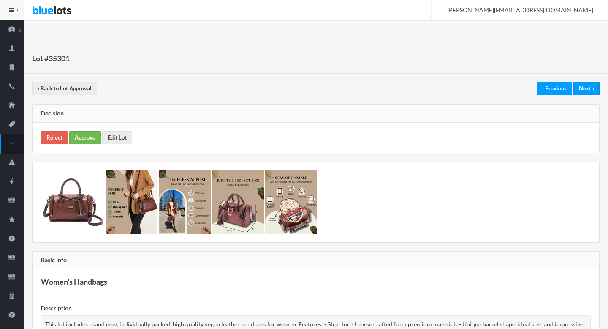
click at [90, 137] on link "Approve" at bounding box center [85, 137] width 32 height 13
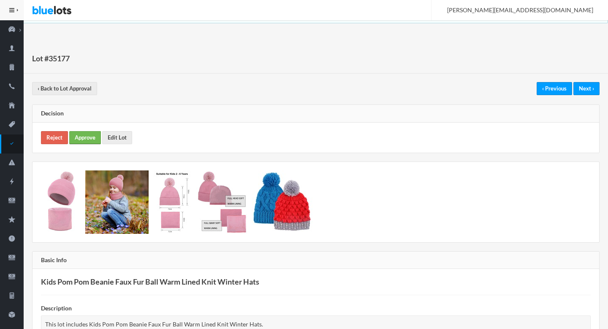
click at [87, 139] on link "Approve" at bounding box center [85, 137] width 32 height 13
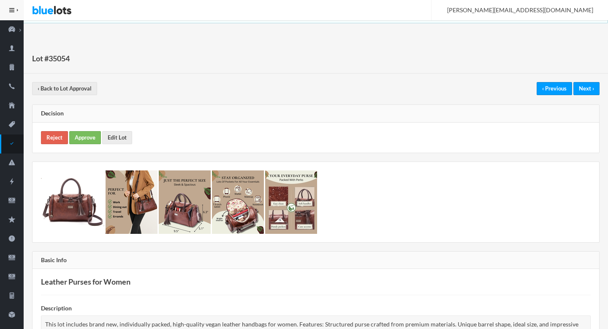
drag, startPoint x: 75, startPoint y: 146, endPoint x: 83, endPoint y: 145, distance: 7.6
click at [77, 147] on div "Reject Approve Edit Lot" at bounding box center [316, 137] width 567 height 30
click at [83, 138] on link "Approve" at bounding box center [85, 137] width 32 height 13
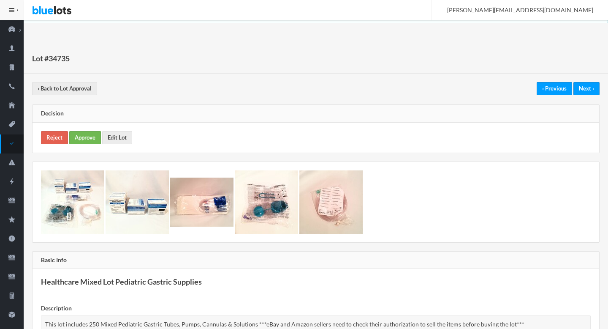
click at [87, 137] on link "Approve" at bounding box center [85, 137] width 32 height 13
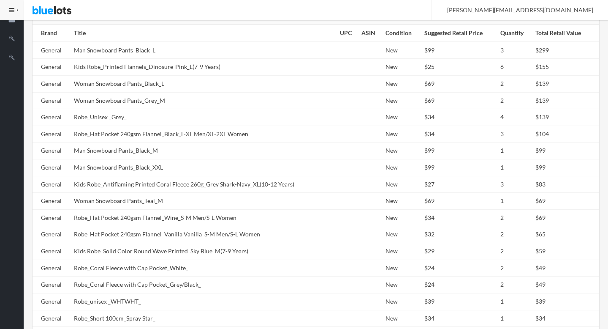
scroll to position [615, 0]
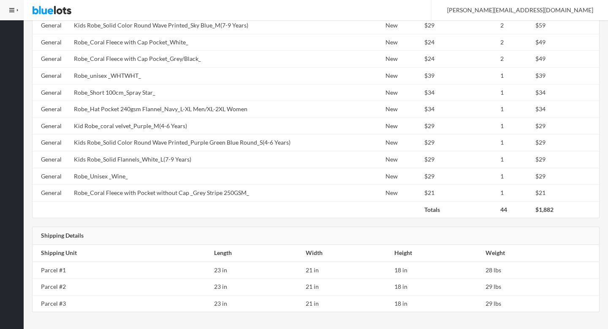
click at [125, 130] on td "Kid Robe_coral velvet_Purple_M(4-6 Years)" at bounding box center [204, 125] width 266 height 17
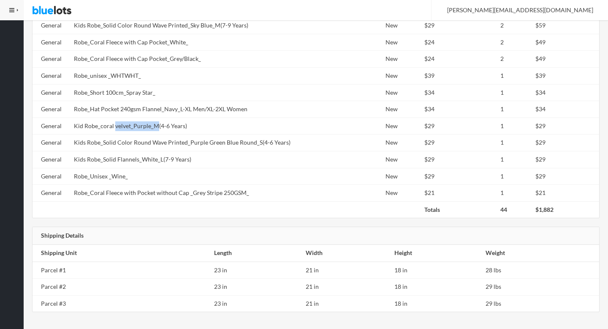
click at [125, 130] on td "Kid Robe_coral velvet_Purple_M(4-6 Years)" at bounding box center [204, 125] width 266 height 17
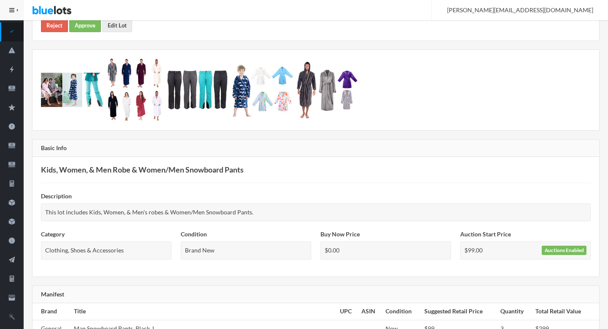
scroll to position [0, 0]
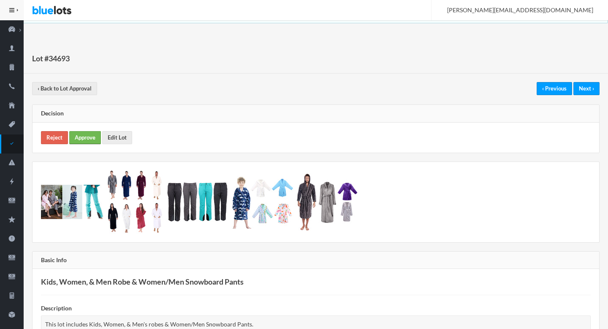
click at [76, 137] on link "Approve" at bounding box center [85, 137] width 32 height 13
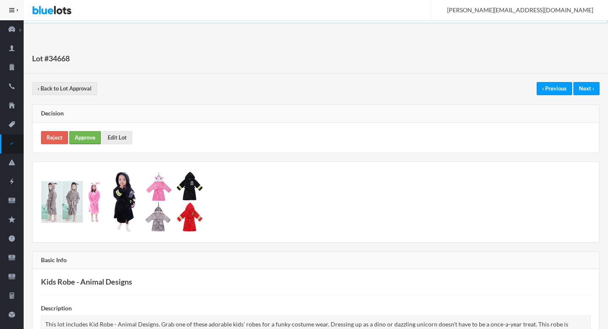
click at [91, 132] on link "Approve" at bounding box center [85, 137] width 32 height 13
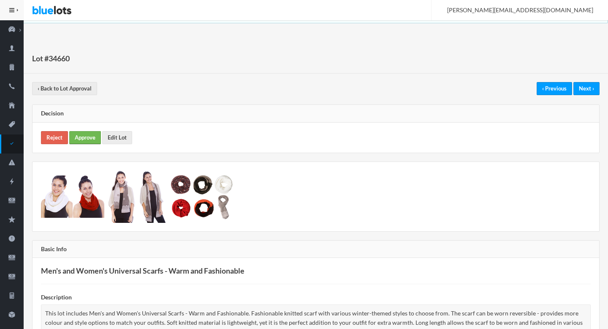
click at [82, 136] on link "Approve" at bounding box center [85, 137] width 32 height 13
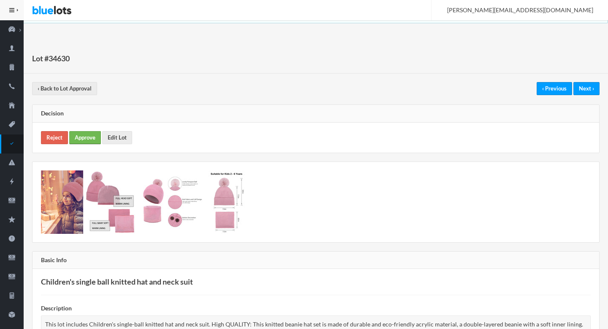
click at [80, 138] on link "Approve" at bounding box center [85, 137] width 32 height 13
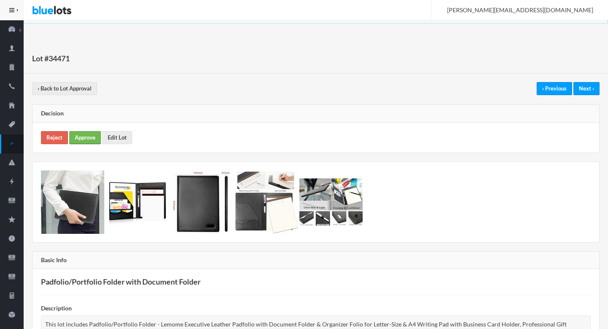
click at [87, 138] on link "Approve" at bounding box center [85, 137] width 32 height 13
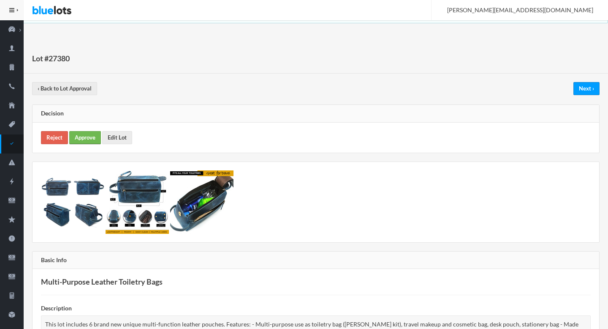
click at [85, 139] on link "Approve" at bounding box center [85, 137] width 32 height 13
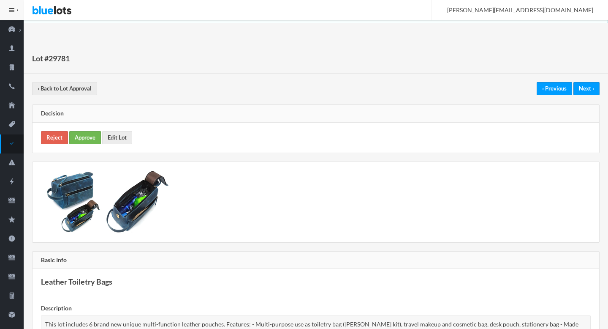
click at [90, 137] on link "Approve" at bounding box center [85, 137] width 32 height 13
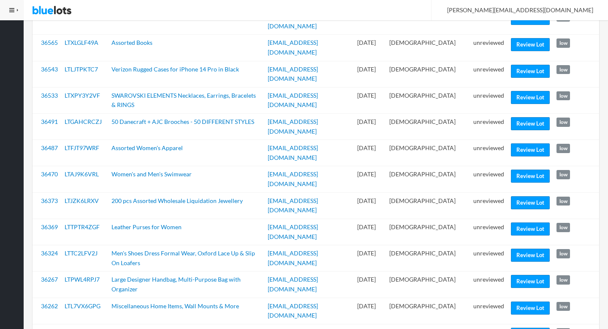
scroll to position [1027, 0]
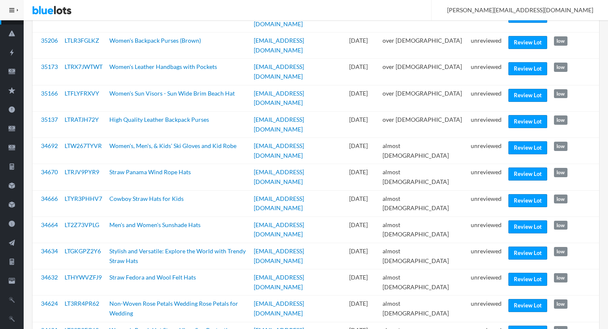
scroll to position [125, 0]
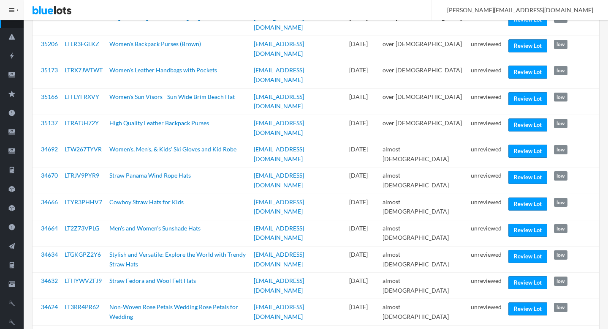
click at [523, 328] on link "Review Lot" at bounding box center [527, 335] width 39 height 13
click at [519, 276] on link "Review Lot" at bounding box center [527, 282] width 39 height 13
click at [520, 223] on link "Review Lot" at bounding box center [527, 229] width 39 height 13
click at [516, 144] on link "Review Lot" at bounding box center [527, 150] width 39 height 13
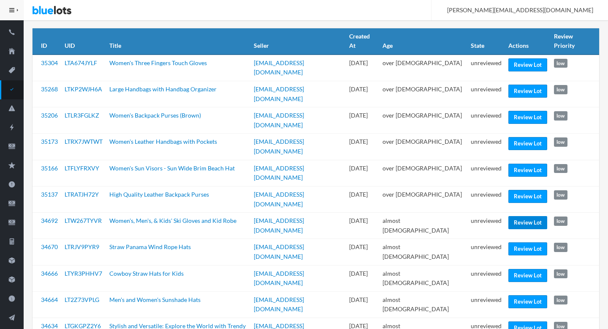
scroll to position [52, 0]
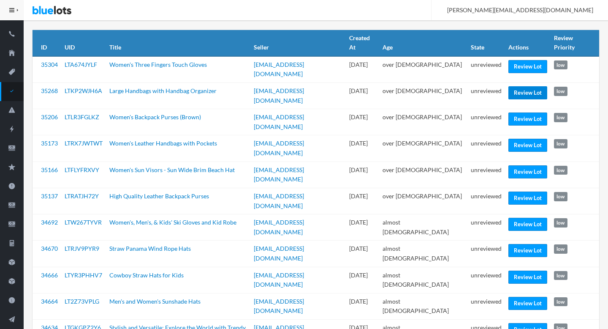
click at [514, 86] on link "Review Lot" at bounding box center [527, 92] width 39 height 13
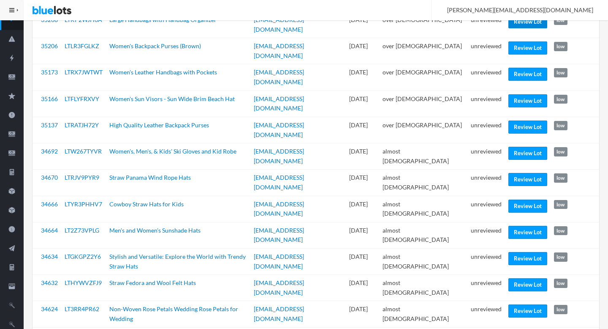
scroll to position [129, 0]
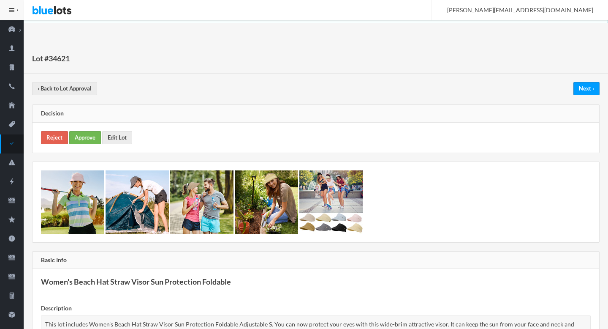
click at [87, 141] on link "Approve" at bounding box center [85, 137] width 32 height 13
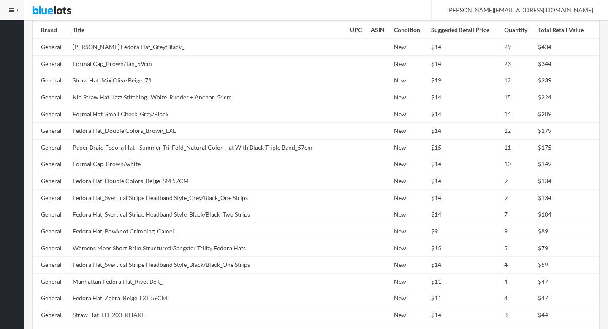
scroll to position [704, 0]
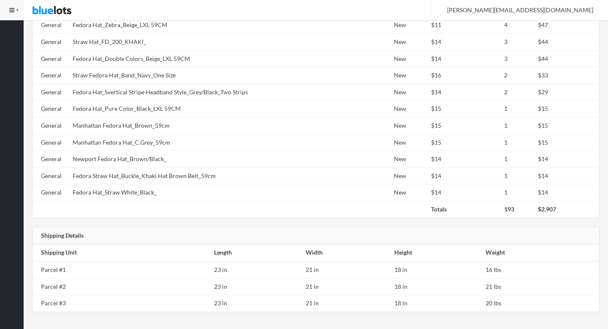
click at [119, 136] on td "Manhattan Fedora Hat_C.Grey_59cm" at bounding box center [207, 142] width 277 height 17
copy tr "Manhattan Fedora Hat_C.Grey_59cm"
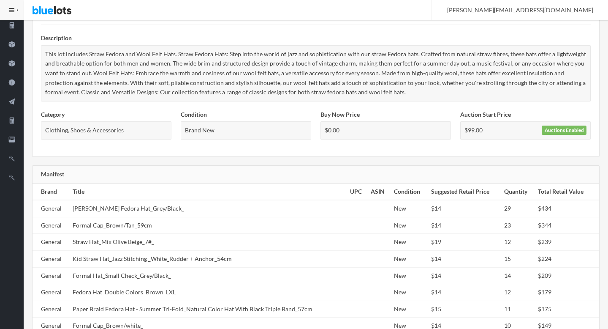
scroll to position [92, 0]
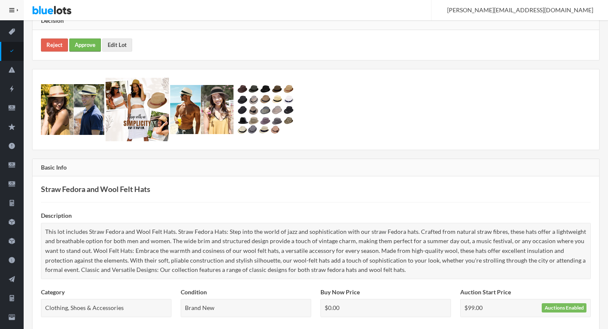
click at [87, 43] on link "Approve" at bounding box center [85, 44] width 32 height 13
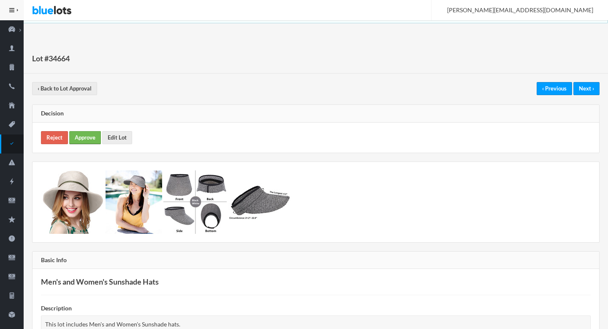
click at [88, 141] on link "Approve" at bounding box center [85, 137] width 32 height 13
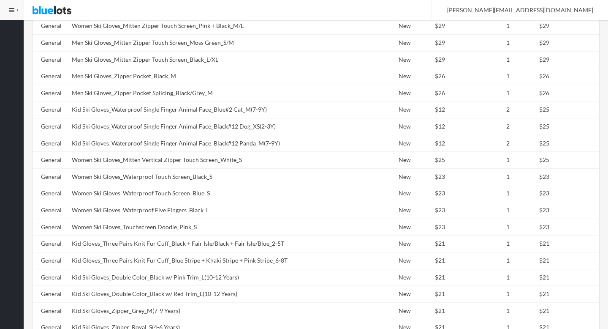
scroll to position [1165, 0]
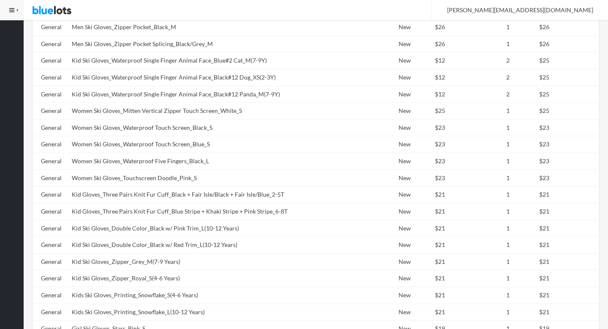
click at [204, 194] on td "Kid Gloves_Three Pairs Knit Fur Cuff_Black + Fair Isle/Black + Fair Isle/Blue_2…" at bounding box center [210, 194] width 284 height 17
copy tr "Kid Gloves_Three Pairs Knit Fur Cuff_Black + Fair Isle/Black + Fair Isle/Blue_2…"
click at [163, 86] on td "Kid Ski Gloves_Waterproof Single Finger Animal Face_Black#12 Panda_M(7-9Y)" at bounding box center [210, 94] width 284 height 17
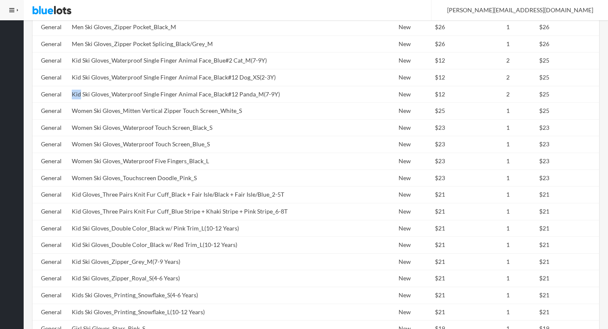
click at [163, 86] on td "Kid Ski Gloves_Waterproof Single Finger Animal Face_Black#12 Panda_M(7-9Y)" at bounding box center [210, 94] width 284 height 17
copy tr "Kid Ski Gloves_Waterproof Single Finger Animal Face_Black#12 Panda_M(7-9Y)"
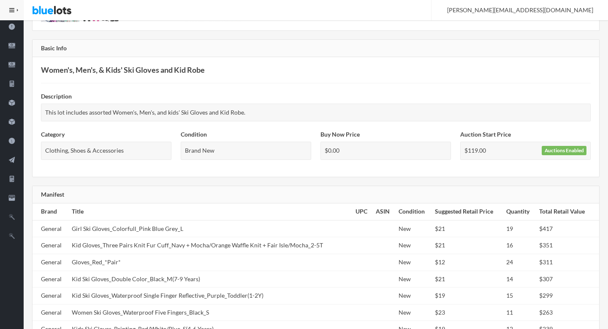
scroll to position [0, 0]
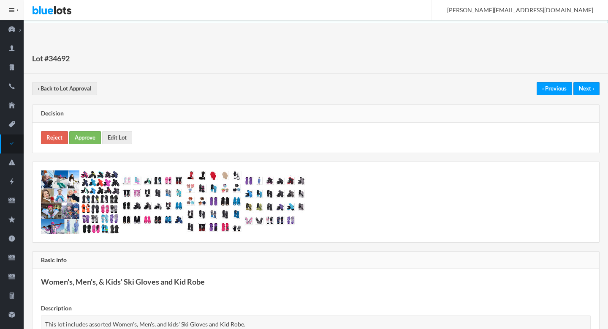
click at [126, 126] on div "Decision Reject Approve Edit Lot" at bounding box center [316, 128] width 568 height 49
click at [126, 137] on link "Edit Lot" at bounding box center [117, 137] width 30 height 13
click at [87, 136] on link "Approve" at bounding box center [85, 137] width 32 height 13
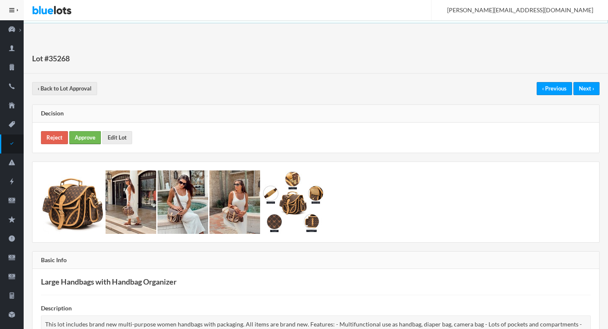
click at [95, 138] on link "Approve" at bounding box center [85, 137] width 32 height 13
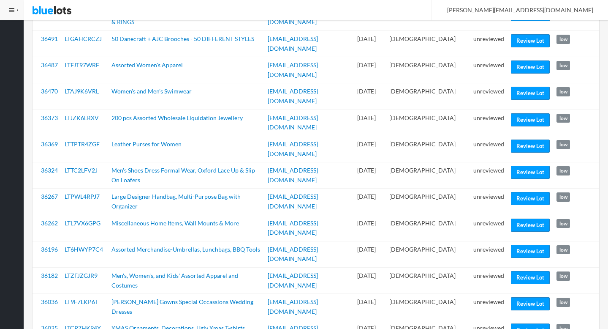
scroll to position [1027, 0]
